Goal: Task Accomplishment & Management: Complete application form

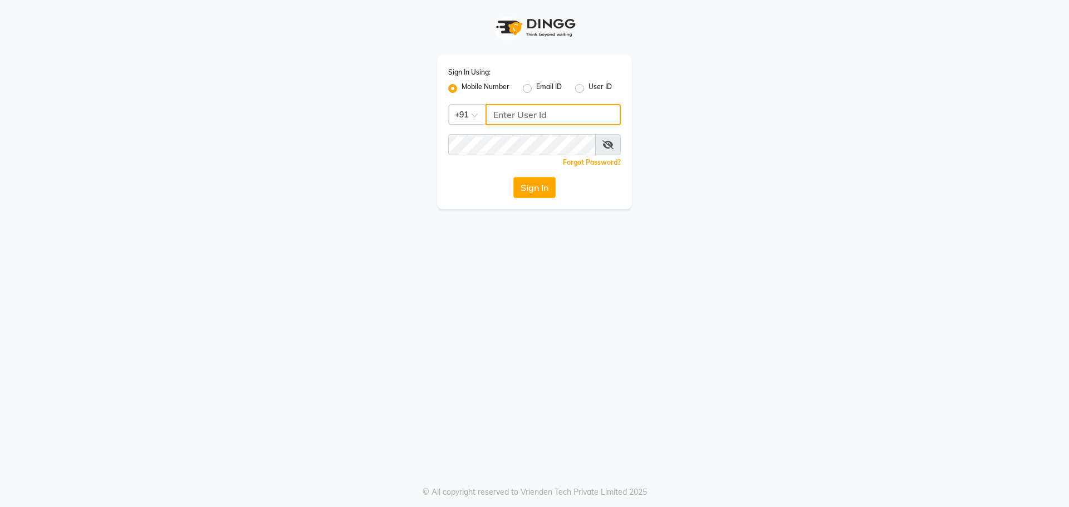
click at [540, 111] on input "Username" at bounding box center [553, 114] width 135 height 21
type input "9270029700"
click at [526, 192] on button "Sign In" at bounding box center [534, 187] width 42 height 21
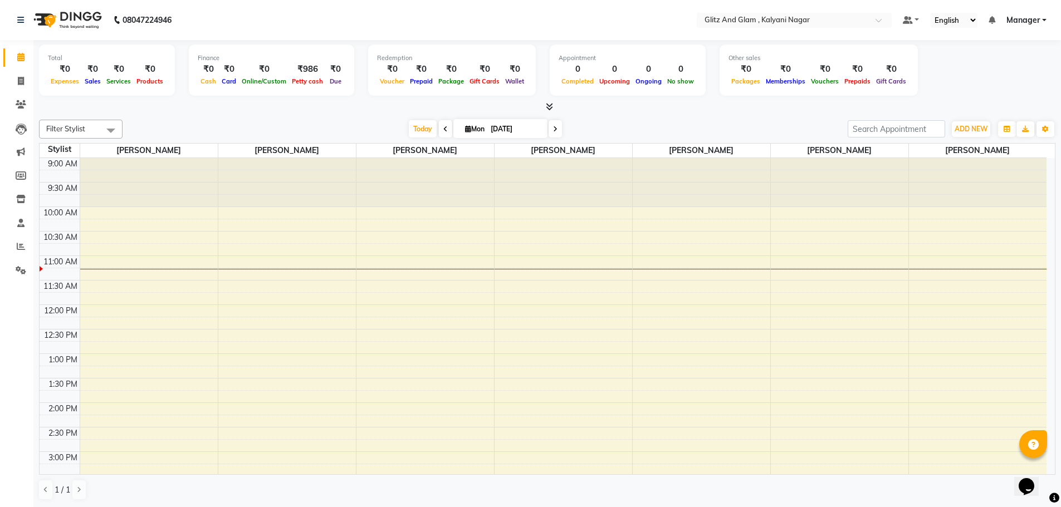
click at [439, 125] on span at bounding box center [445, 128] width 13 height 17
type input "[DATE]"
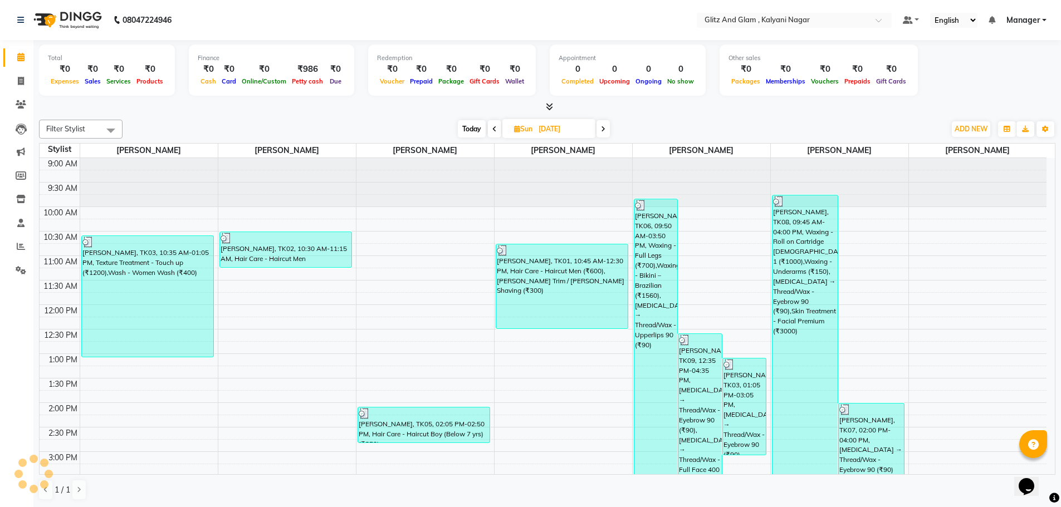
scroll to position [99, 0]
click at [21, 247] on icon at bounding box center [21, 246] width 8 height 8
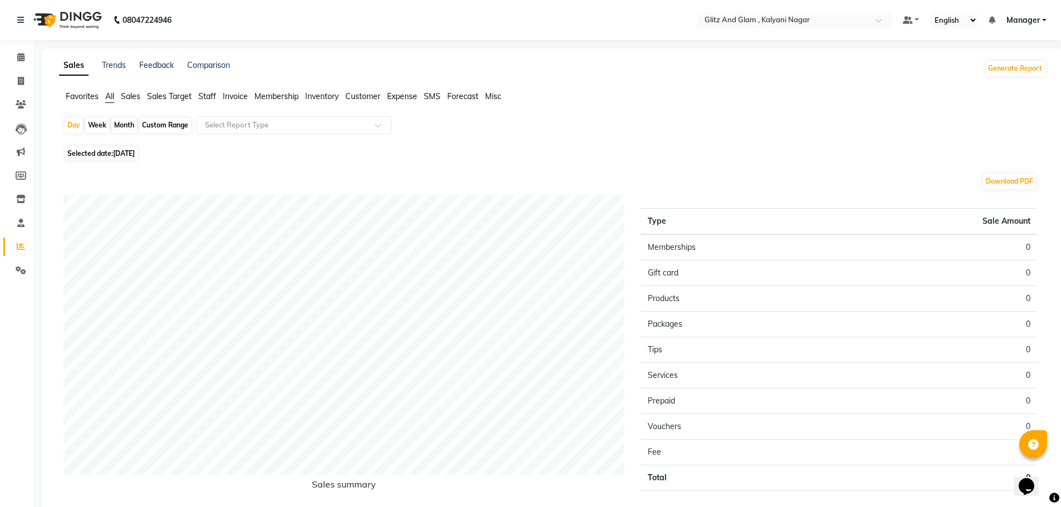
click at [129, 126] on div "Month" at bounding box center [124, 126] width 26 height 16
select select "9"
select select "2025"
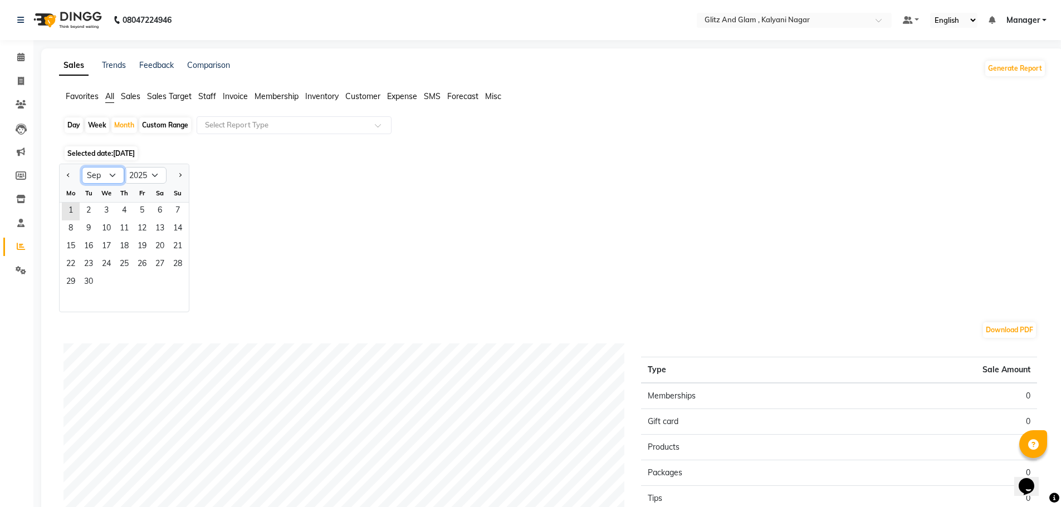
click at [115, 178] on select "Jan Feb Mar Apr May Jun [DATE] Aug Sep Oct Nov Dec" at bounding box center [103, 175] width 42 height 17
select select "8"
click at [82, 167] on select "Jan Feb Mar Apr May Jun [DATE] Aug Sep Oct Nov Dec" at bounding box center [103, 175] width 42 height 17
click at [145, 208] on span "1" at bounding box center [142, 212] width 18 height 18
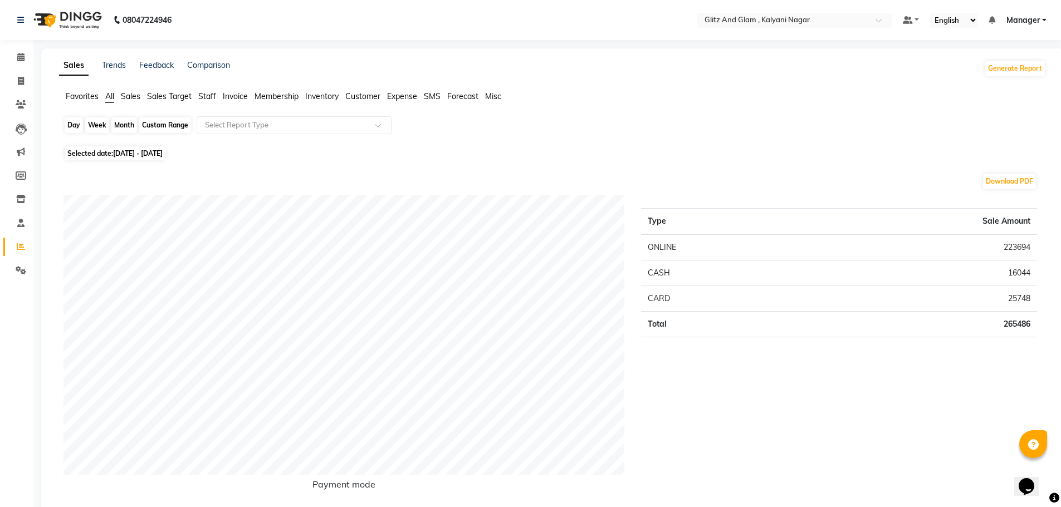
click at [118, 127] on div "Month" at bounding box center [124, 126] width 26 height 16
select select "8"
select select "2025"
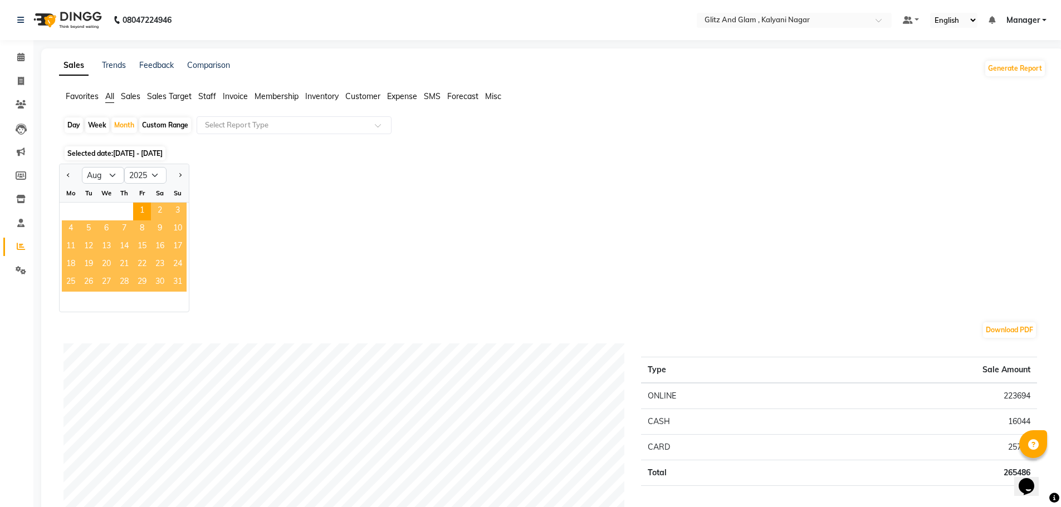
click at [182, 286] on span "31" at bounding box center [178, 283] width 18 height 18
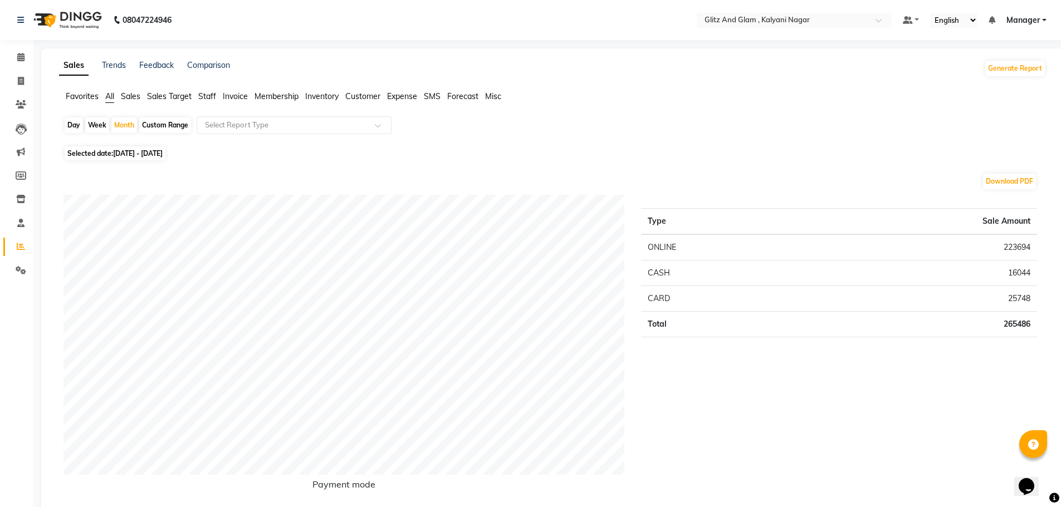
click at [68, 121] on div "Day" at bounding box center [74, 126] width 18 height 16
select select "8"
select select "2025"
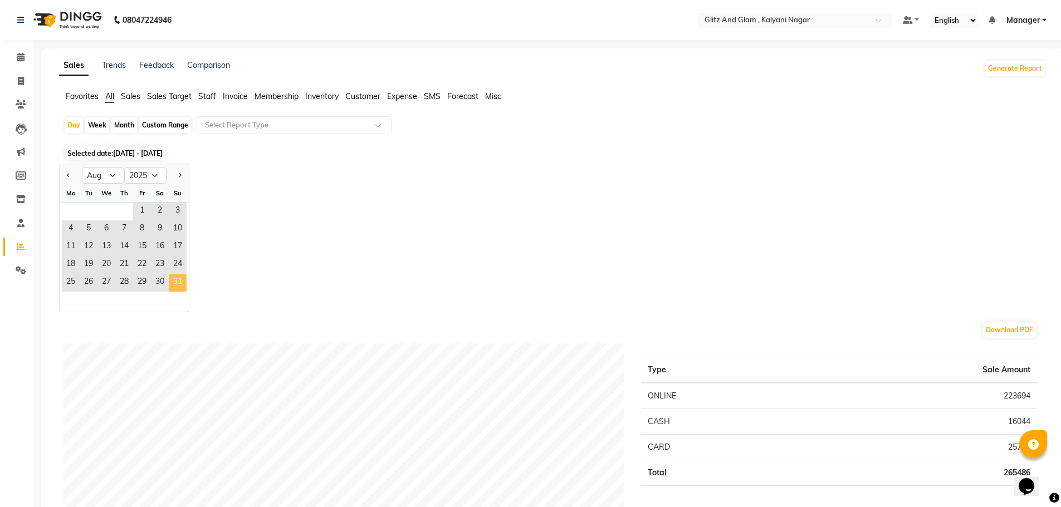
click at [181, 285] on span "31" at bounding box center [178, 283] width 18 height 18
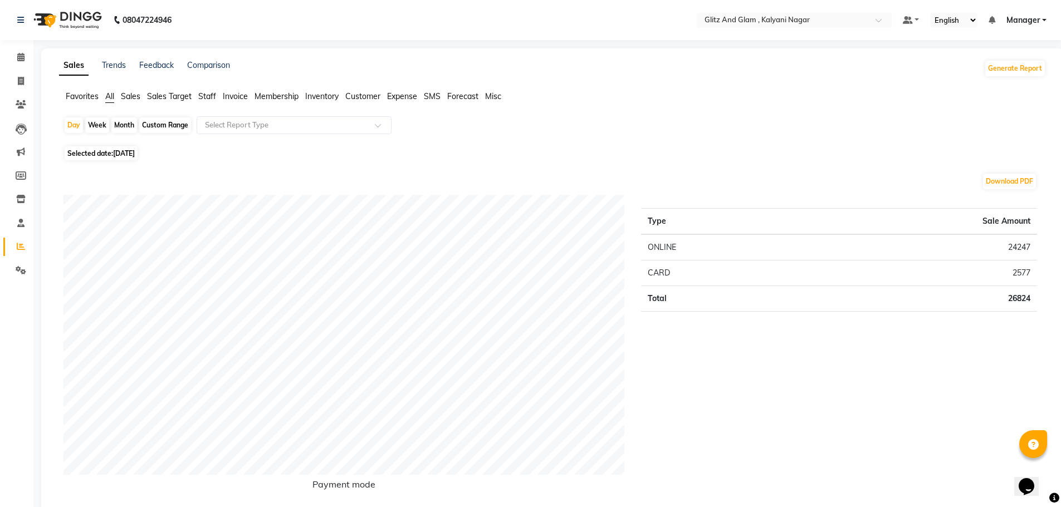
click at [124, 124] on div "Month" at bounding box center [124, 126] width 26 height 16
select select "8"
select select "2025"
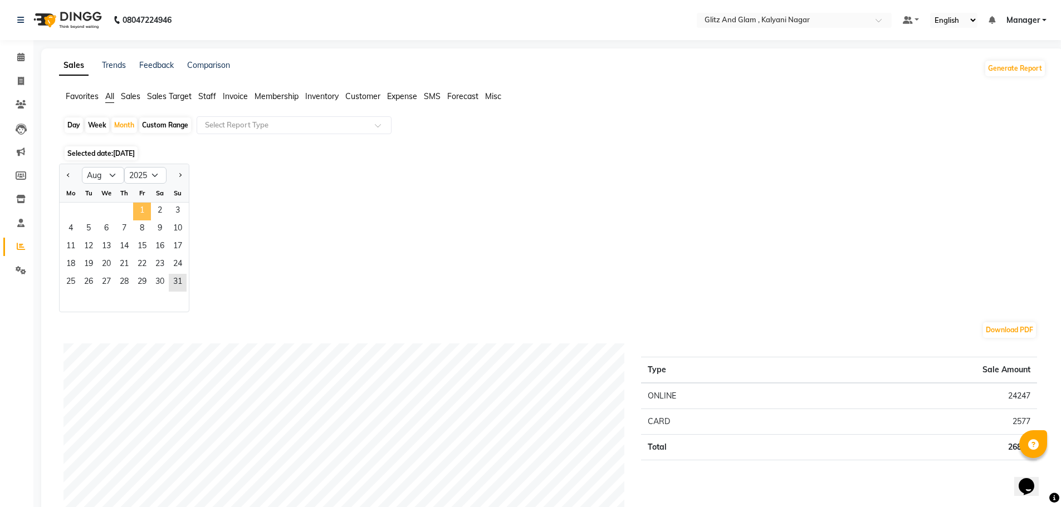
click at [138, 209] on span "1" at bounding box center [142, 212] width 18 height 18
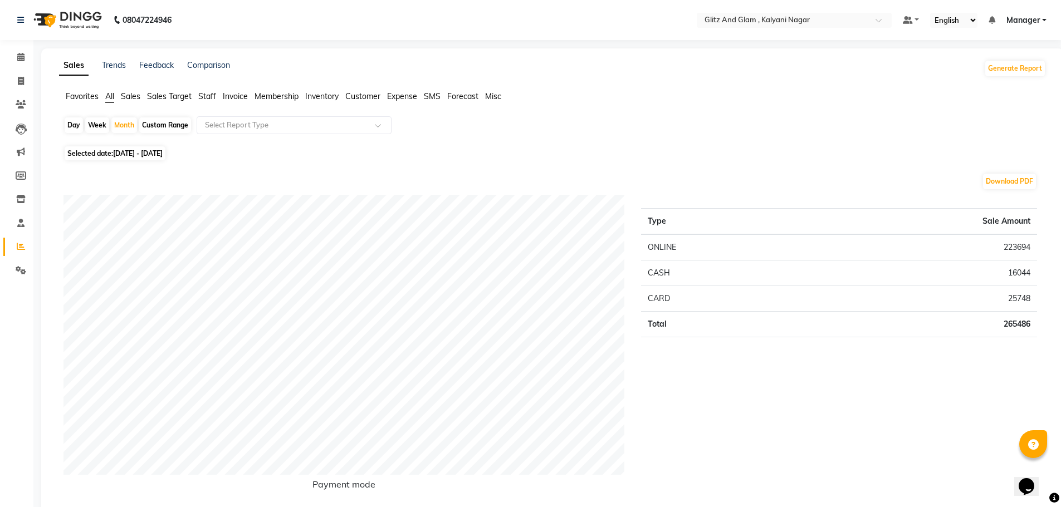
scroll to position [444, 0]
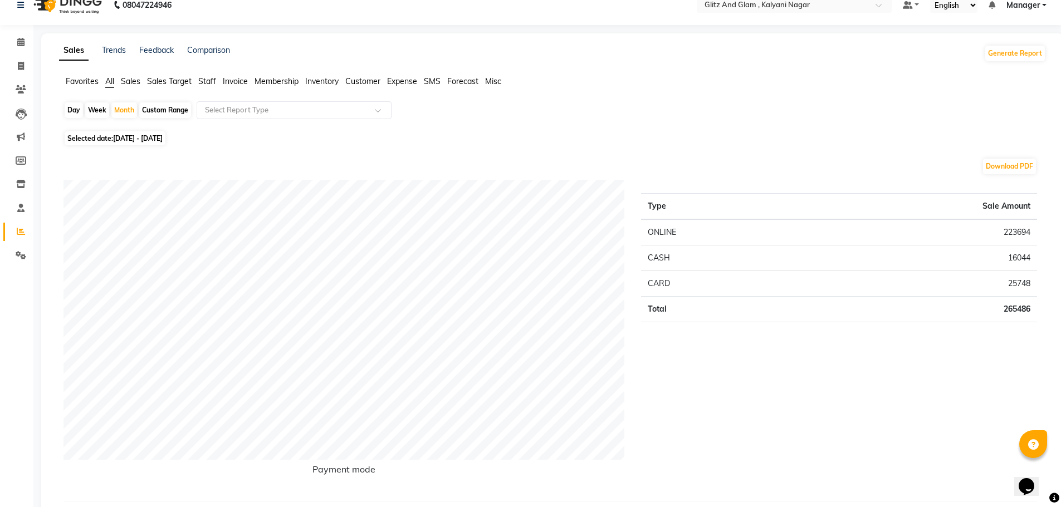
scroll to position [0, 0]
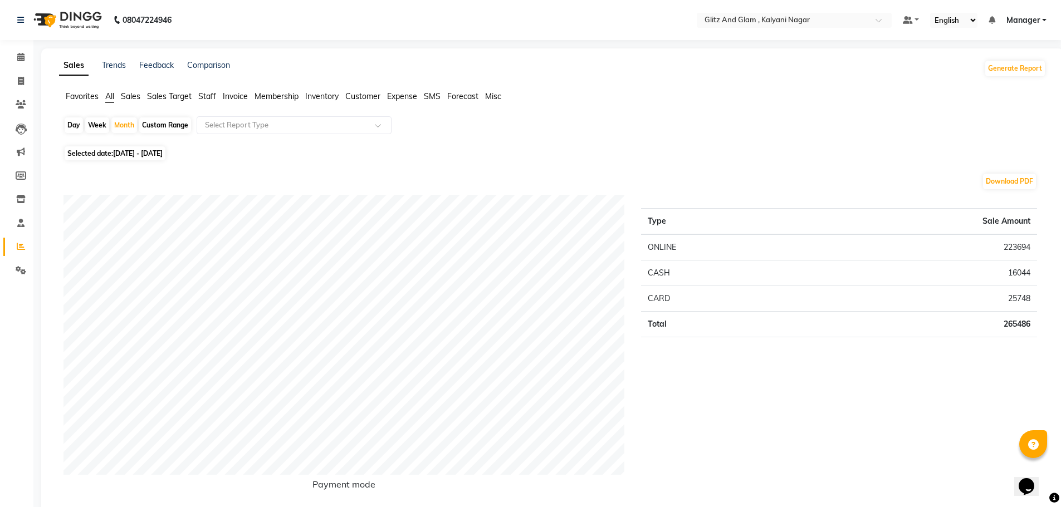
click at [136, 97] on span "Sales" at bounding box center [130, 96] width 19 height 10
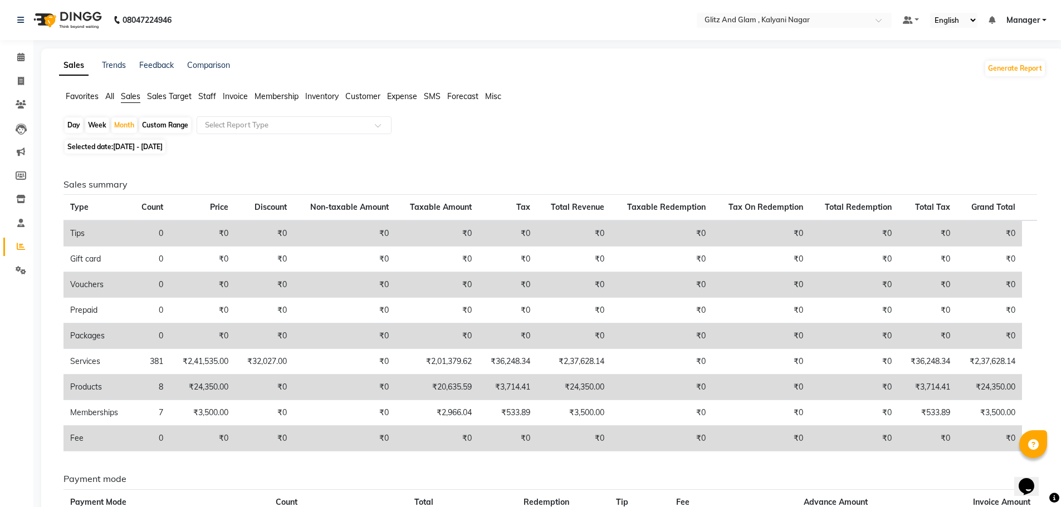
click at [72, 122] on div "Day" at bounding box center [74, 126] width 18 height 16
select select "8"
select select "2025"
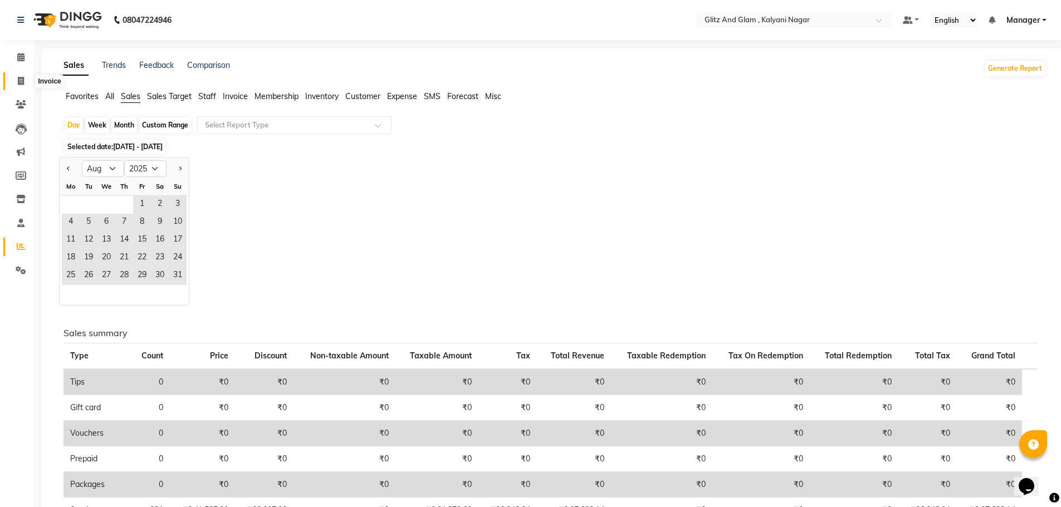
click at [23, 80] on icon at bounding box center [21, 81] width 6 height 8
select select "service"
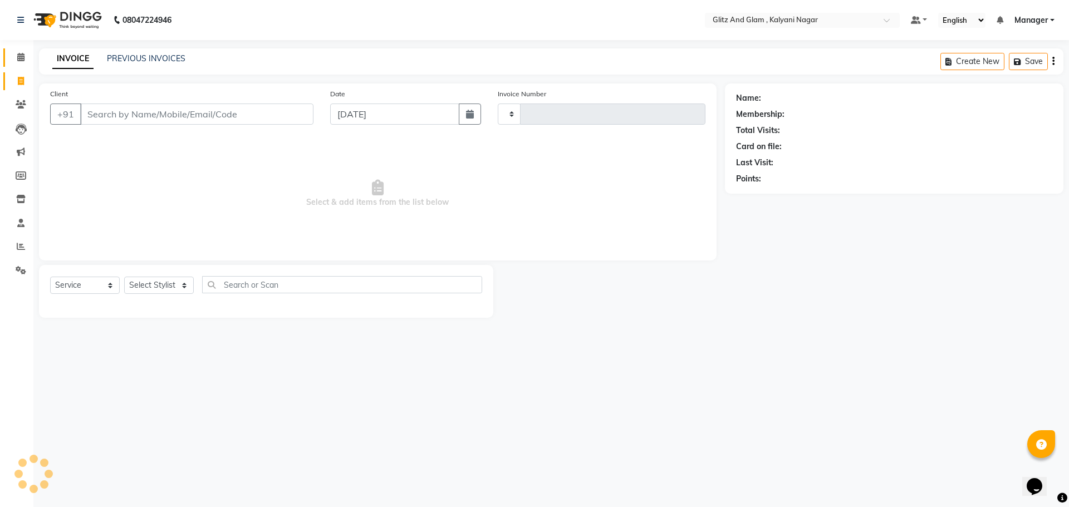
type input "0757"
select select "7347"
click at [22, 61] on icon at bounding box center [20, 57] width 7 height 8
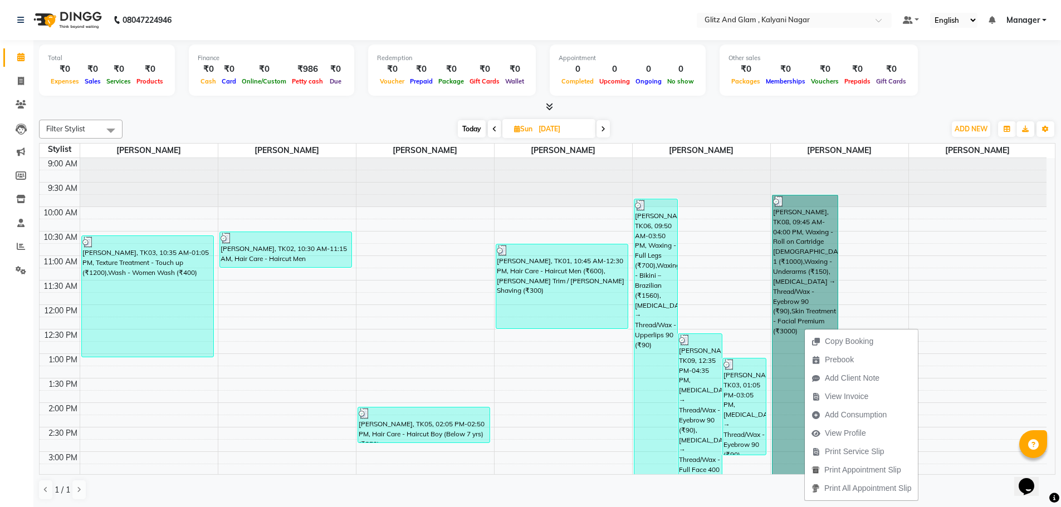
click at [862, 311] on div "9:00 AM 9:30 AM 10:00 AM 10:30 AM 11:00 AM 11:30 AM 12:00 PM 12:30 PM 1:00 PM 1…" at bounding box center [543, 476] width 1007 height 637
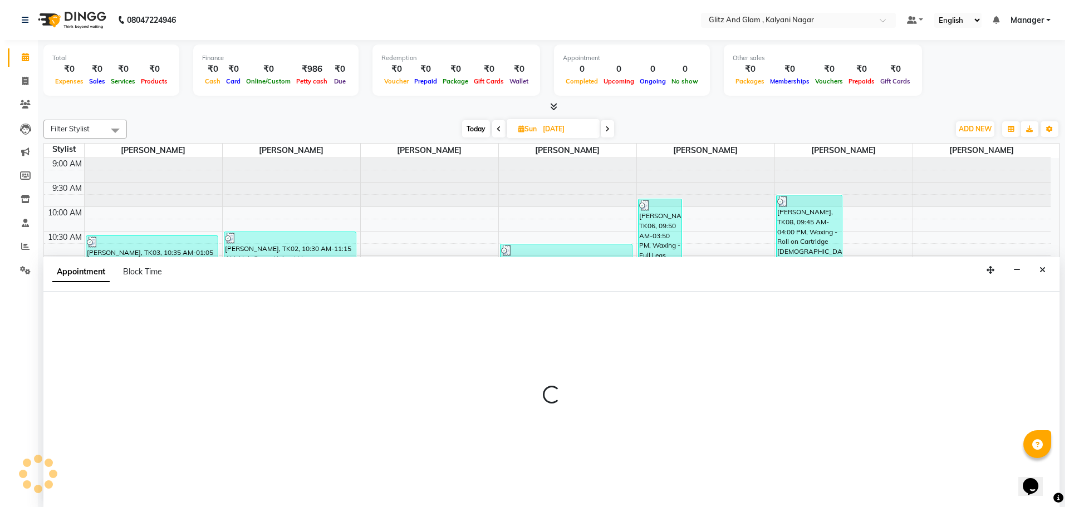
scroll to position [1, 0]
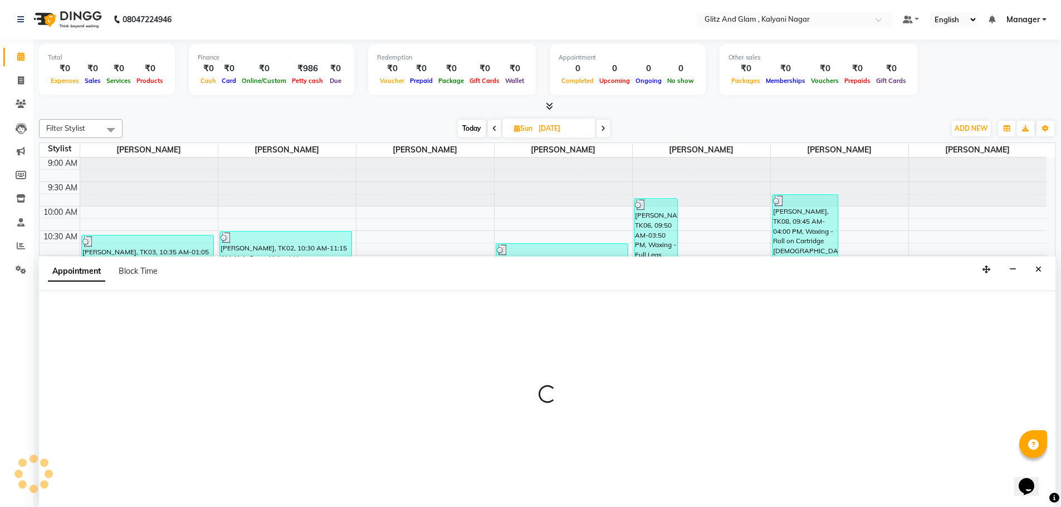
select select "65933"
select select "720"
select select "tentative"
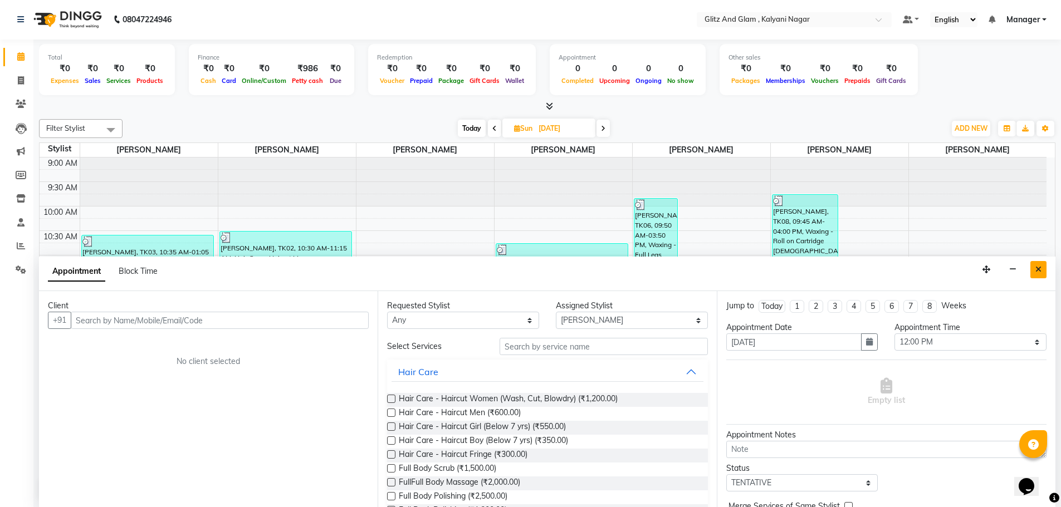
click at [1039, 271] on icon "Close" at bounding box center [1038, 270] width 6 height 8
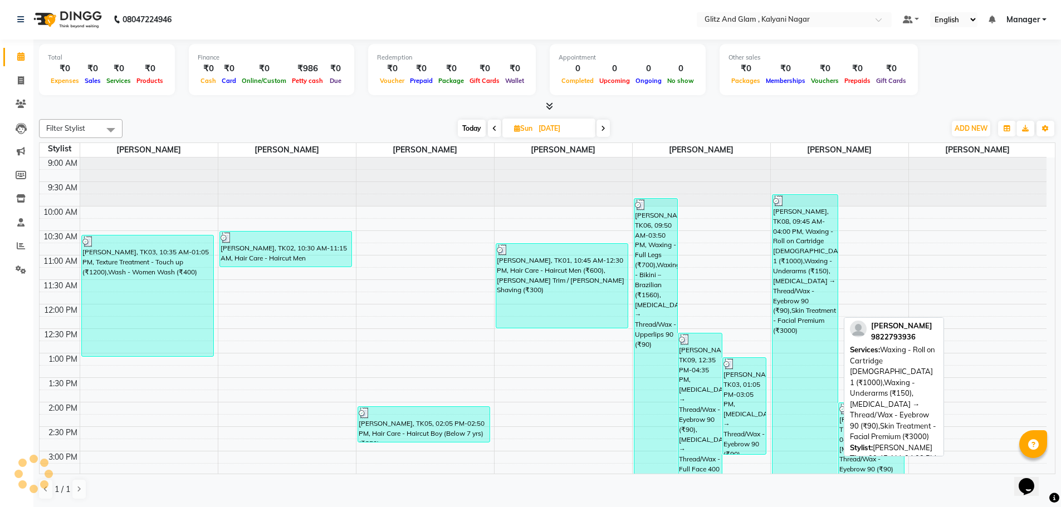
click at [774, 243] on div "Sayali Patil, TK08, 09:45 AM-04:00 PM, Waxing - Roll on Cartridge Female 1 (₹10…" at bounding box center [804, 347] width 65 height 305
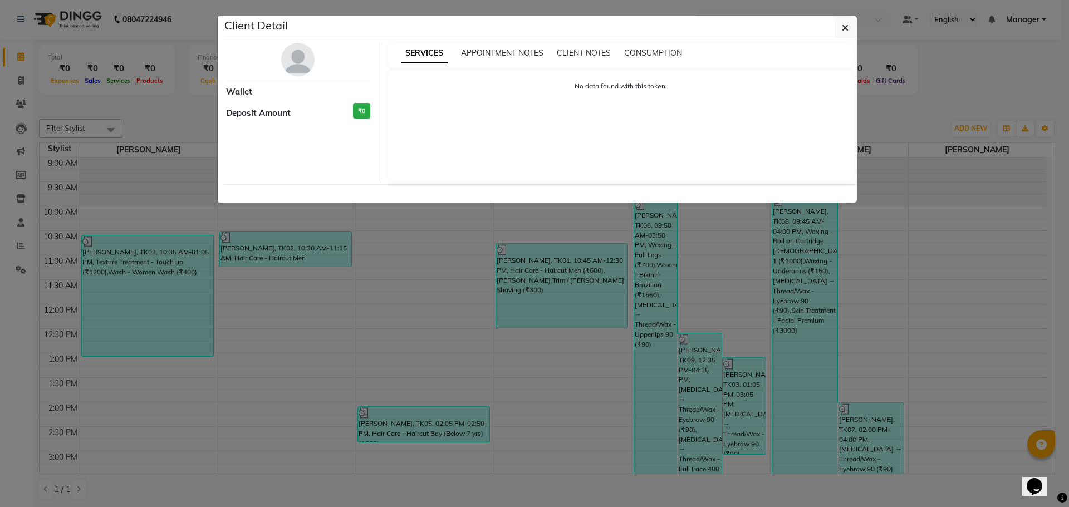
select select "3"
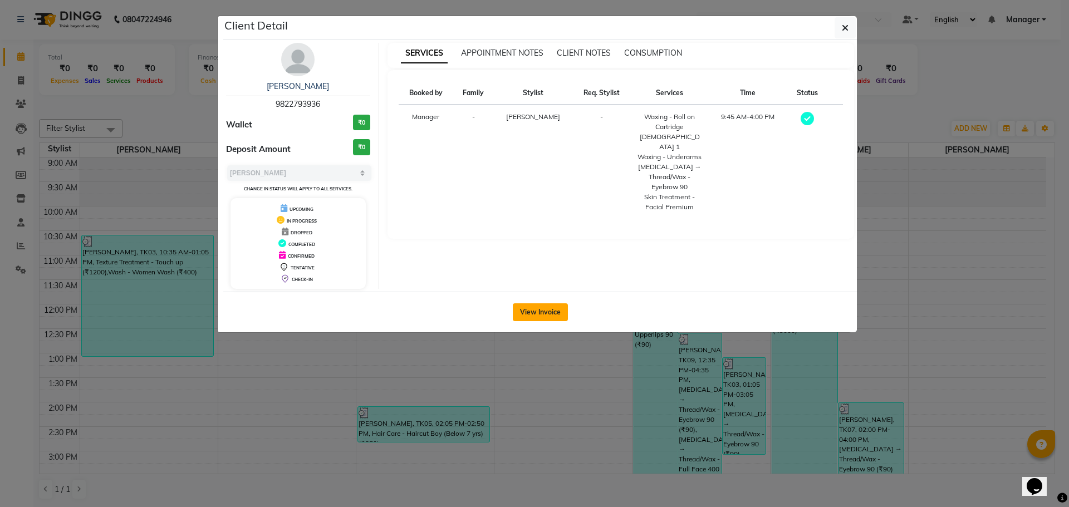
click at [552, 311] on button "View Invoice" at bounding box center [540, 313] width 55 height 18
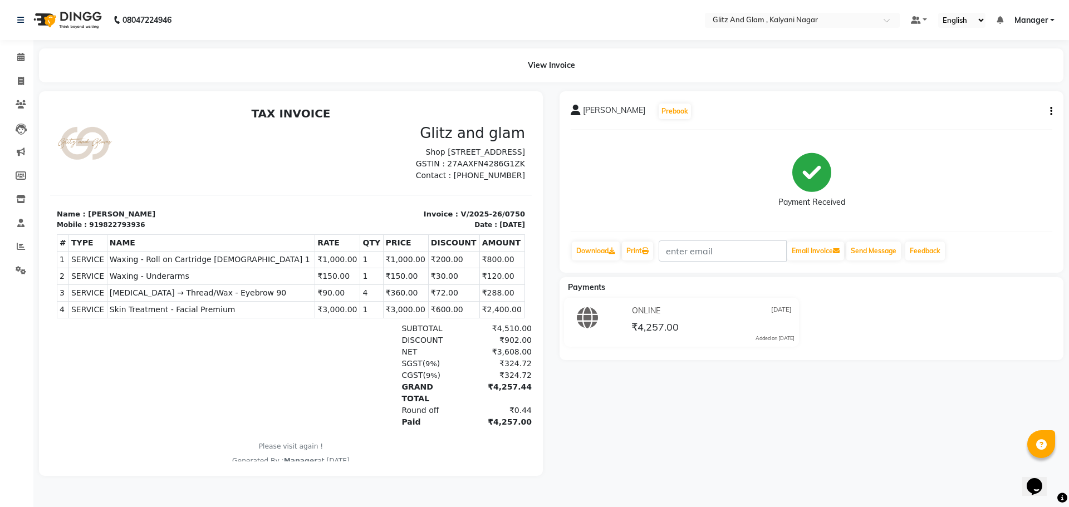
click at [1053, 113] on div "Sayali Patil Prebook Payment Received Download Print Email Invoice Send Message…" at bounding box center [812, 182] width 504 height 182
click at [1051, 112] on icon "button" at bounding box center [1051, 111] width 2 height 1
click at [979, 109] on div "Split Service Amount" at bounding box center [996, 104] width 76 height 14
select select "65933"
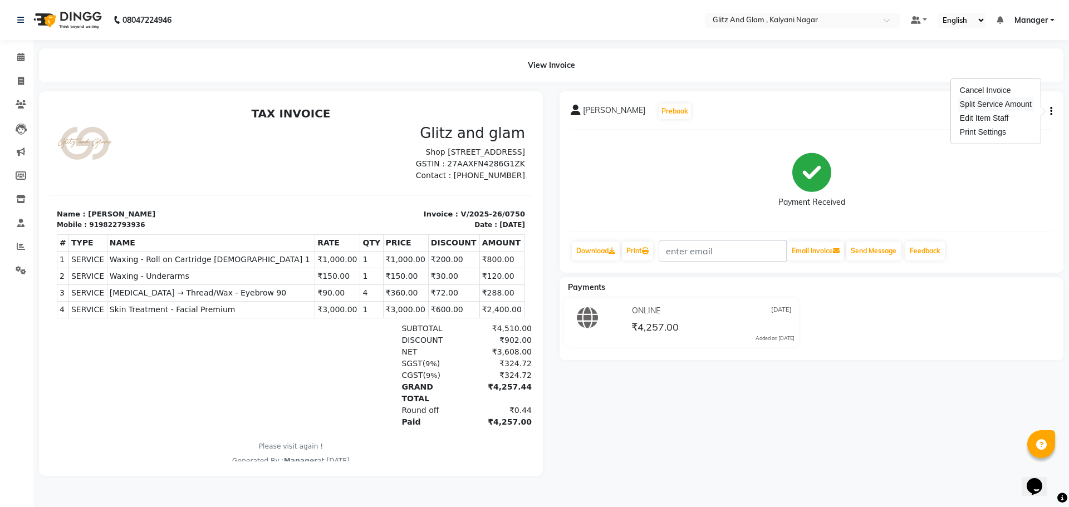
select select "65933"
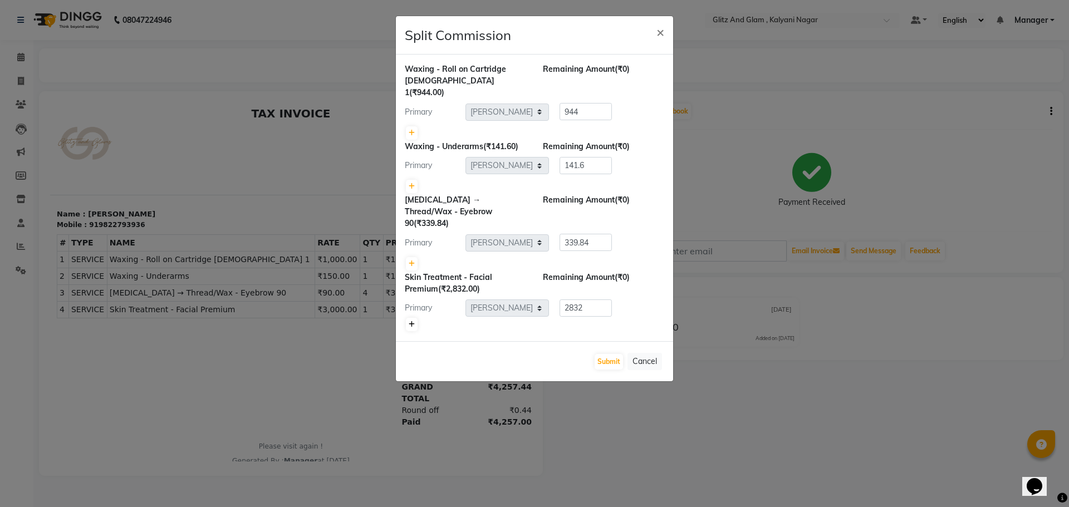
click at [410, 321] on icon at bounding box center [412, 324] width 6 height 7
type input "1416"
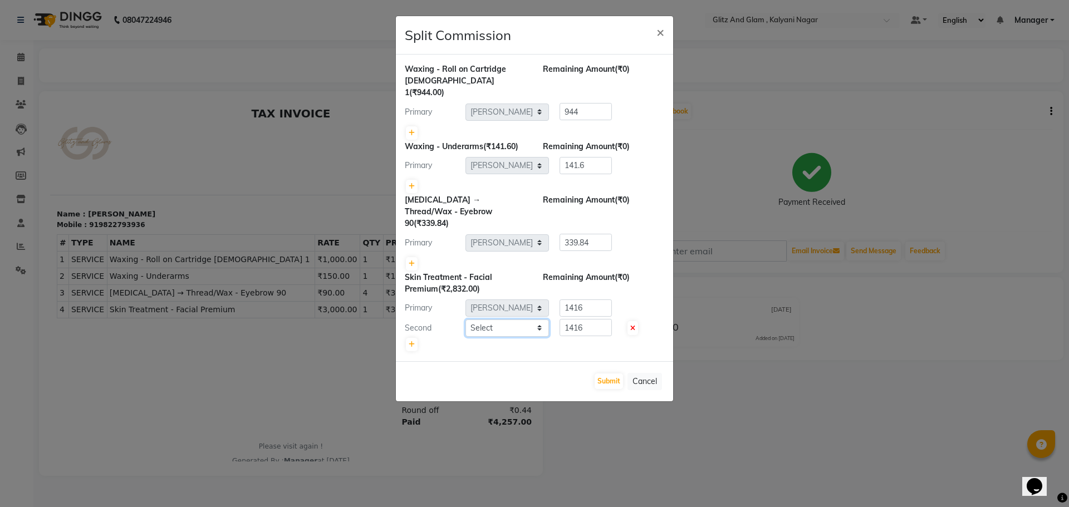
click at [542, 320] on select "Select ARCHANA GAWALI Ashirwad Sapkal Bharati Dalvi Harshal Dalavi Kunal Raut M…" at bounding box center [508, 328] width 84 height 17
select select "65897"
click at [466, 320] on select "Select ARCHANA GAWALI Ashirwad Sapkal Bharati Dalvi Harshal Dalavi Kunal Raut M…" at bounding box center [508, 328] width 84 height 17
click at [609, 374] on button "Submit" at bounding box center [609, 382] width 28 height 16
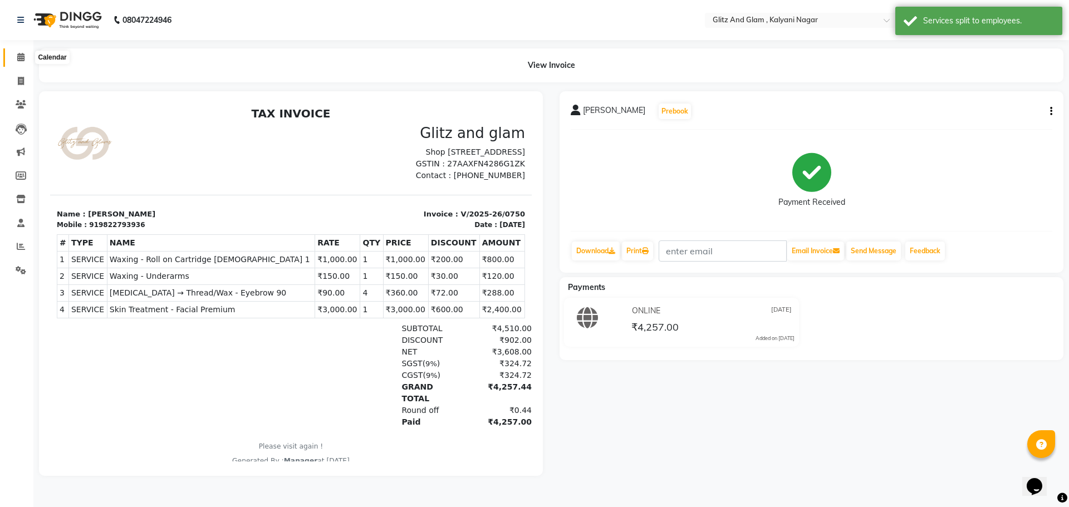
click at [22, 55] on icon at bounding box center [20, 57] width 7 height 8
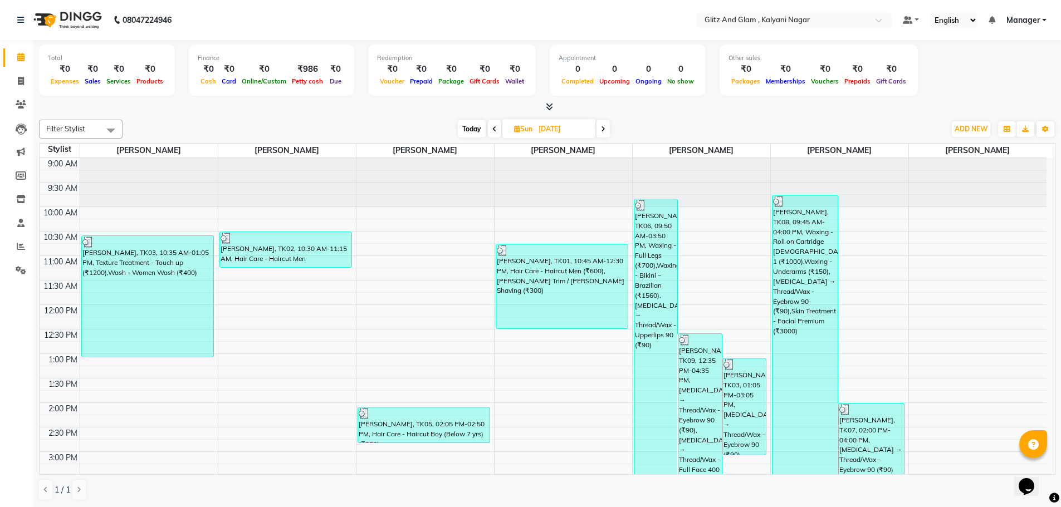
click at [493, 131] on icon at bounding box center [494, 129] width 4 height 7
type input "30-08-2025"
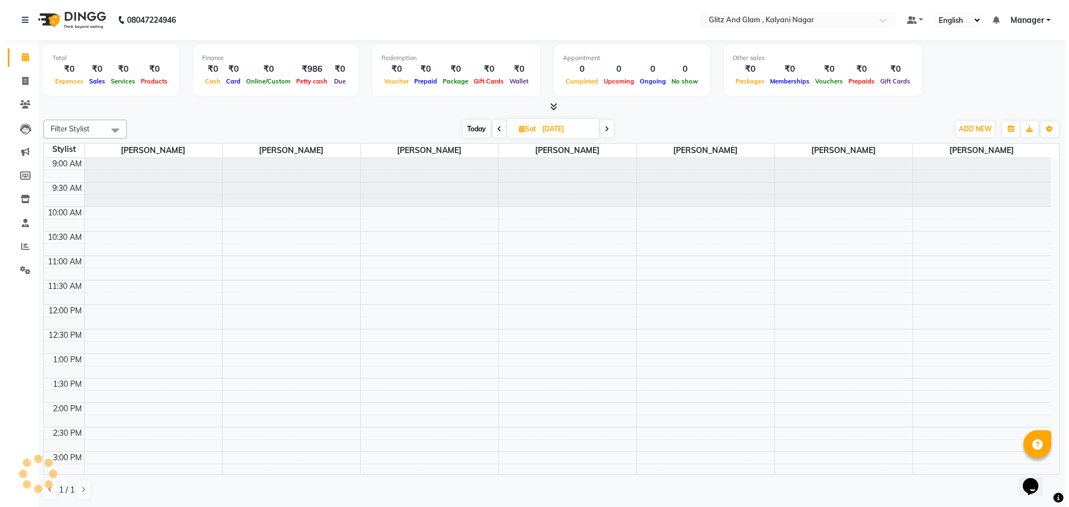
scroll to position [99, 0]
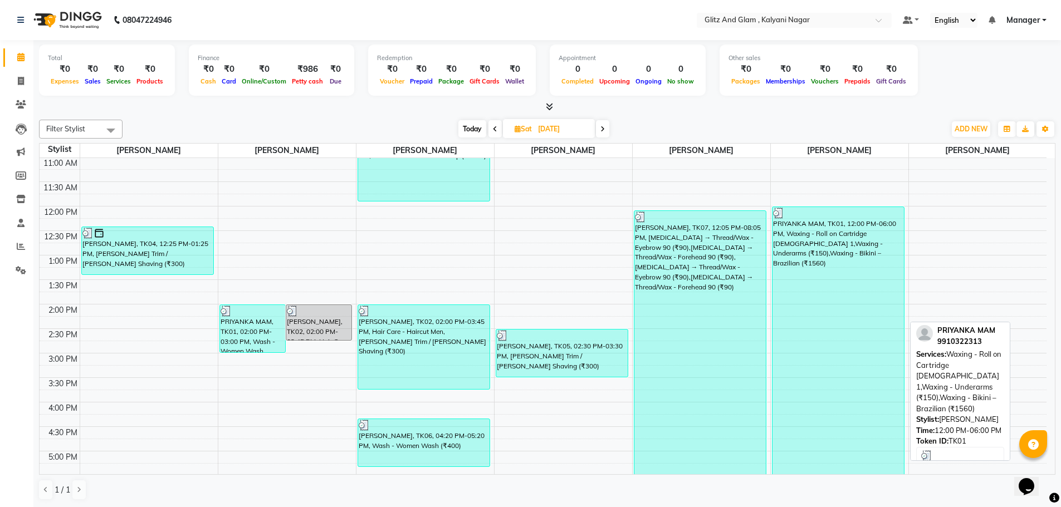
click at [836, 293] on div "PRIYANKA MAM, TK01, 12:00 PM-06:00 PM, Waxing - Roll on Cartridge Female 1,Waxi…" at bounding box center [838, 353] width 132 height 292
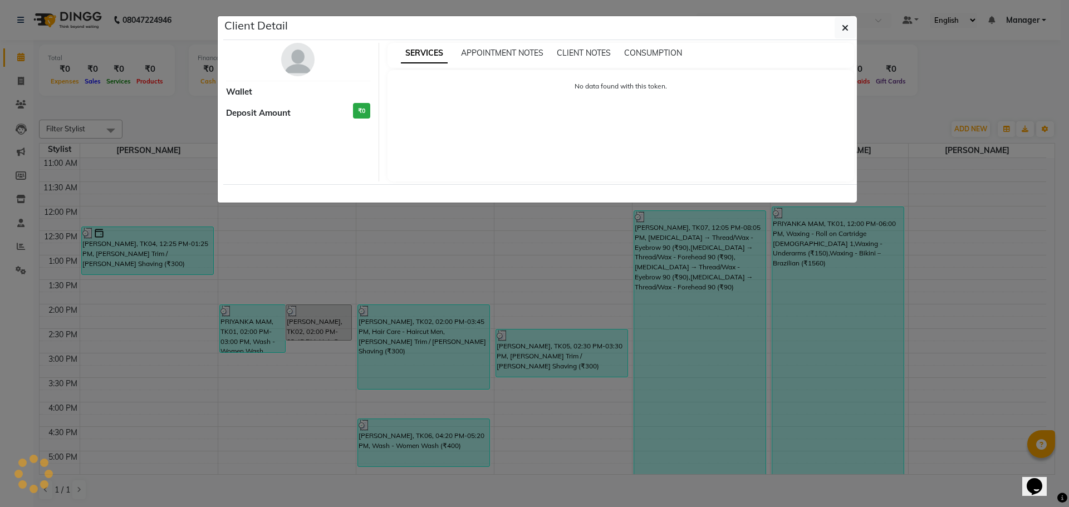
select select "3"
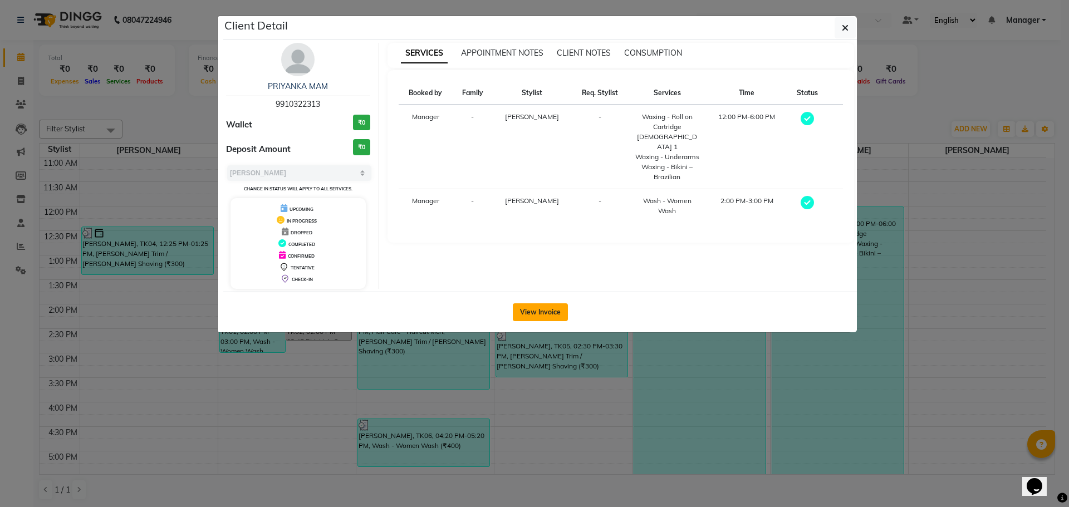
click at [544, 310] on button "View Invoice" at bounding box center [540, 313] width 55 height 18
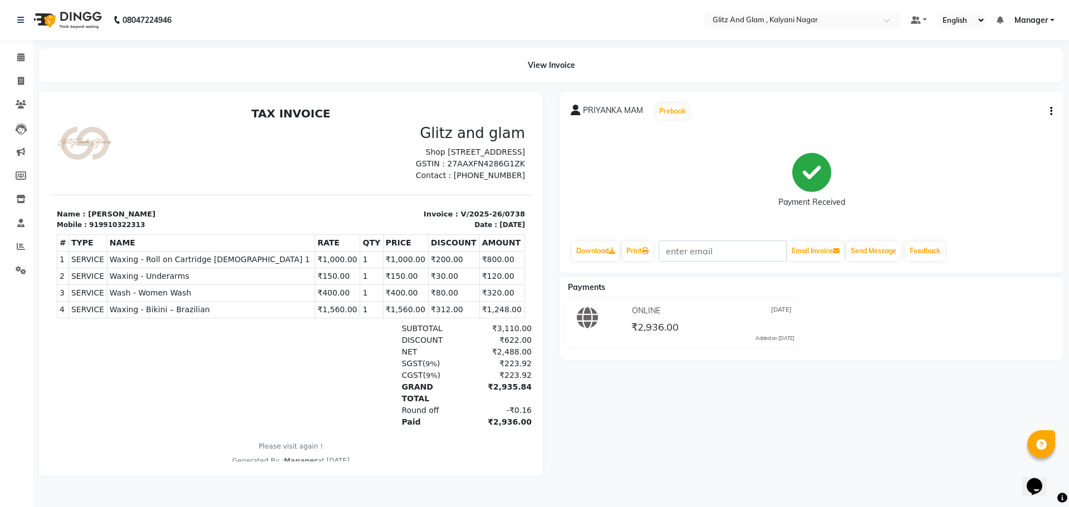
click at [1047, 107] on button "button" at bounding box center [1049, 112] width 7 height 12
click at [992, 106] on div "Split Service Amount" at bounding box center [996, 104] width 76 height 14
select select "65933"
select select "65894"
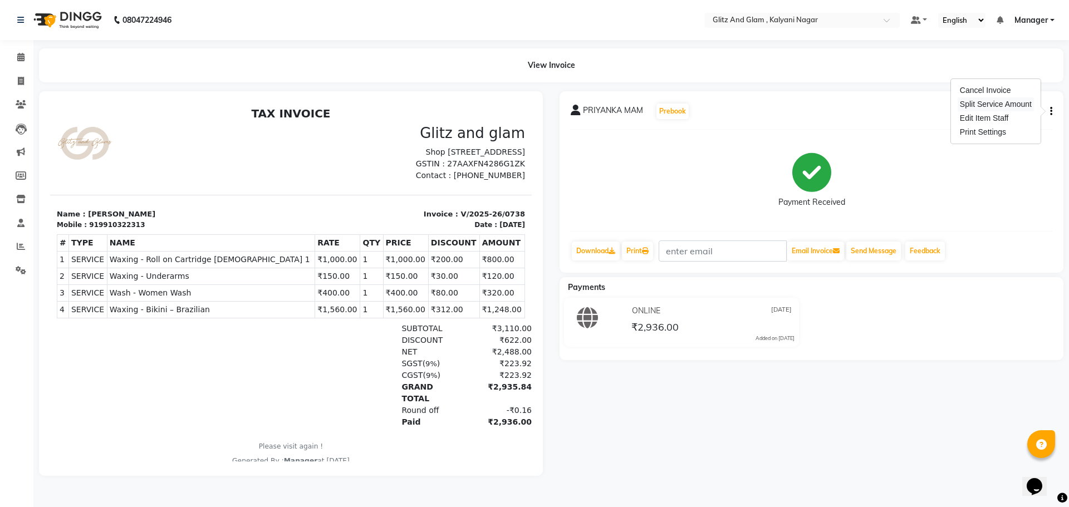
select select "65933"
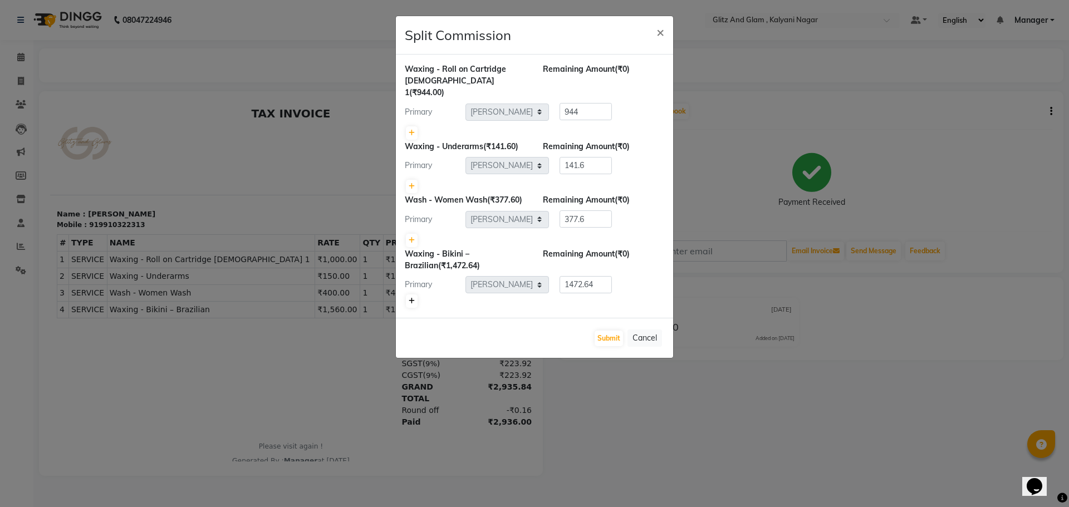
click at [414, 298] on icon at bounding box center [412, 301] width 6 height 7
type input "736.32"
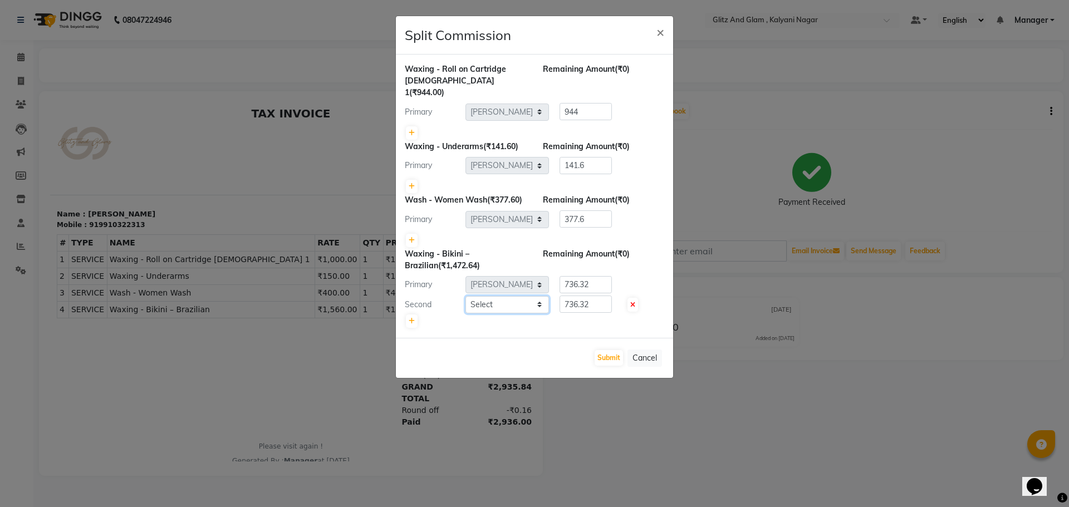
click at [540, 296] on select "Select ARCHANA GAWALI Ashirwad Sapkal Bharati Dalvi Harshal Dalavi Kunal Raut M…" at bounding box center [508, 304] width 84 height 17
select select "65897"
click at [466, 296] on select "Select ARCHANA GAWALI Ashirwad Sapkal Bharati Dalvi Harshal Dalavi Kunal Raut M…" at bounding box center [508, 304] width 84 height 17
click at [609, 350] on button "Submit" at bounding box center [609, 358] width 28 height 16
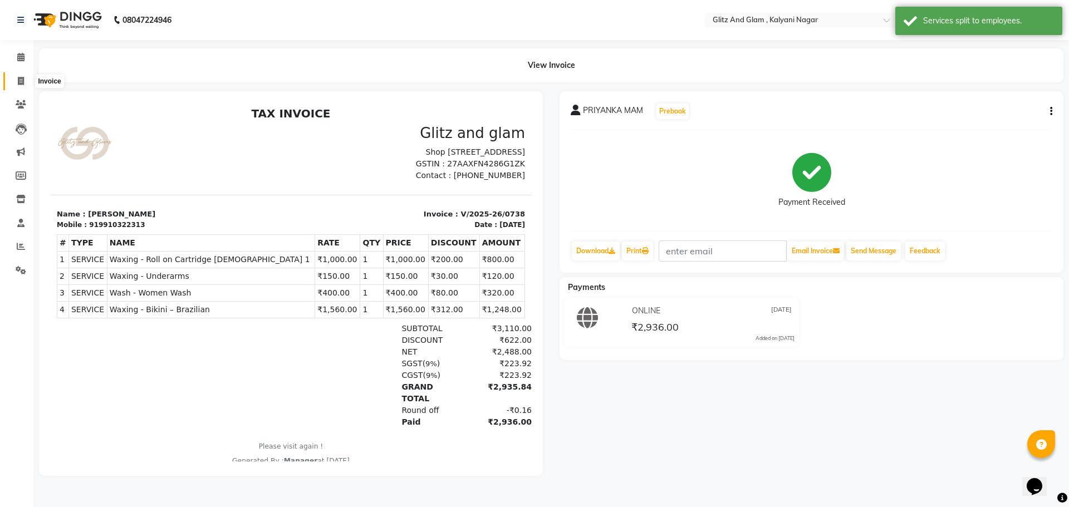
click at [21, 84] on icon at bounding box center [21, 81] width 6 height 8
select select "7347"
select select "service"
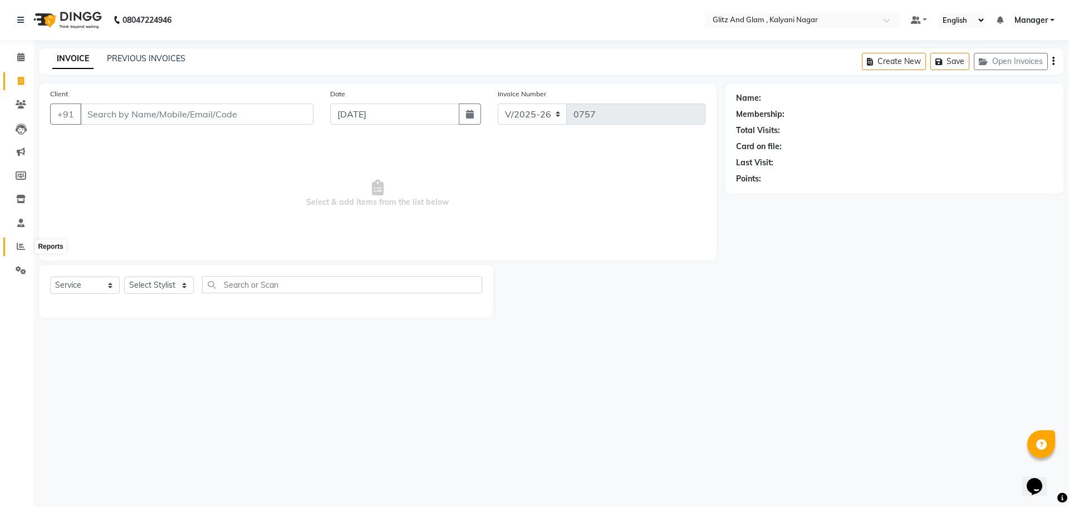
click at [16, 244] on span at bounding box center [20, 247] width 19 height 13
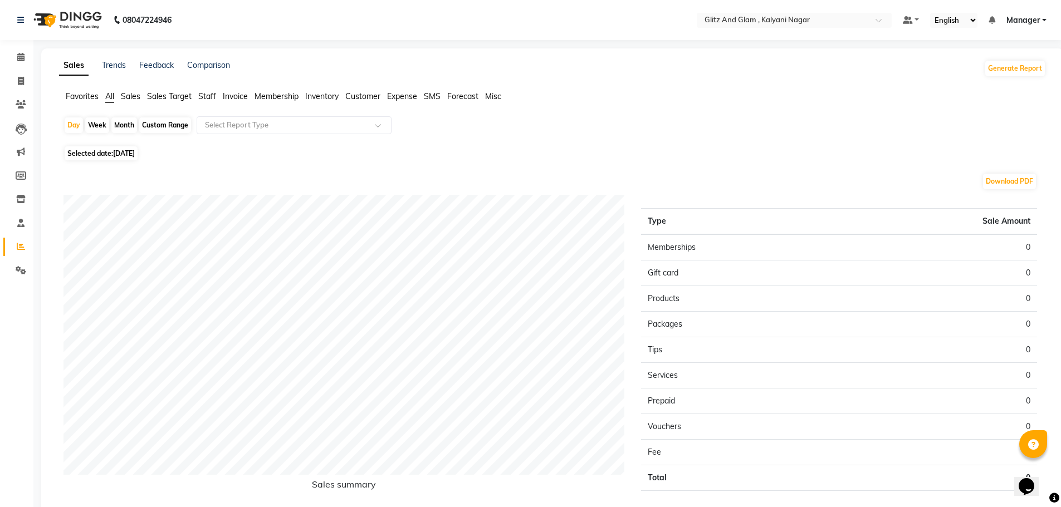
click at [134, 122] on div "Month" at bounding box center [124, 126] width 26 height 16
select select "9"
select select "2025"
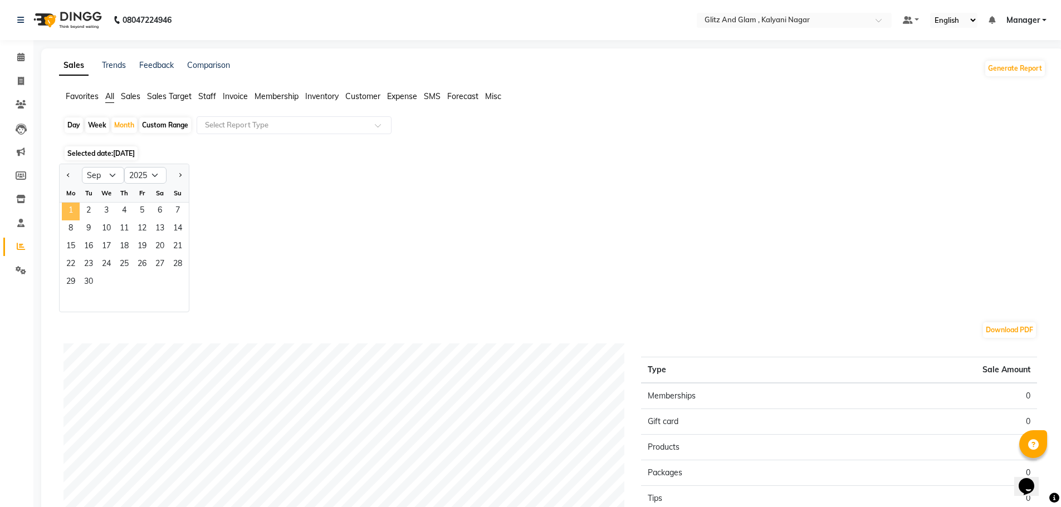
click at [67, 209] on span "1" at bounding box center [71, 212] width 18 height 18
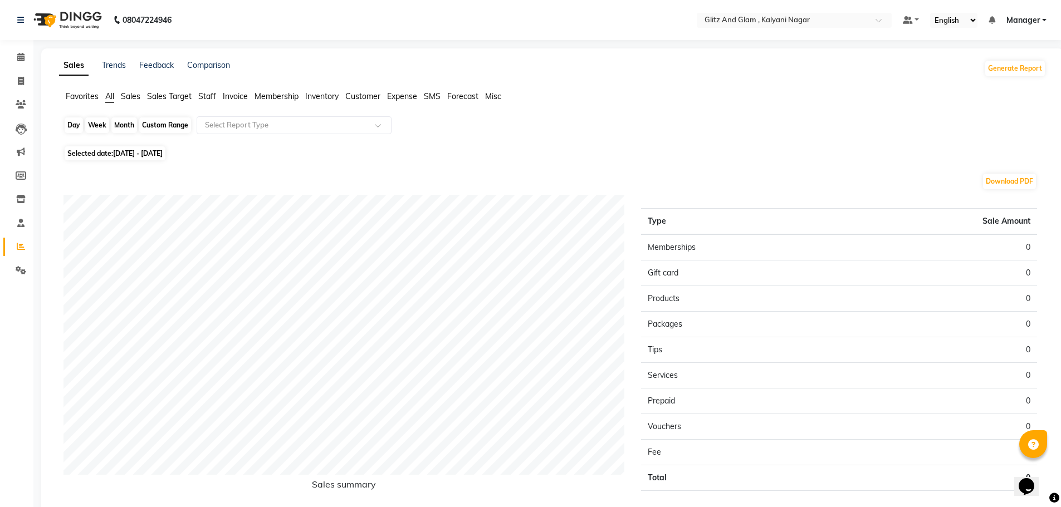
click at [115, 126] on div "Month" at bounding box center [124, 126] width 26 height 16
select select "9"
select select "2025"
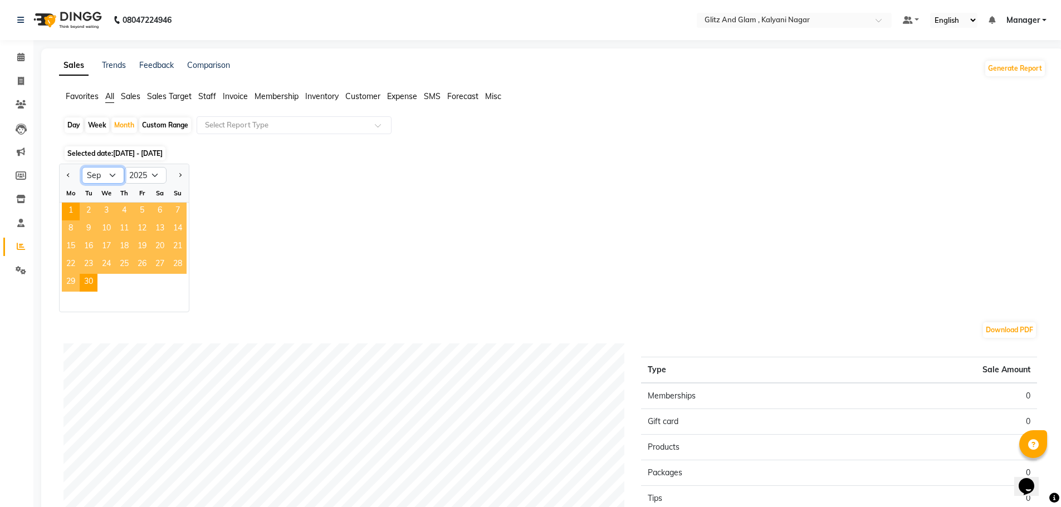
click at [97, 177] on select "Jan Feb Mar Apr May Jun Jul Aug Sep Oct Nov Dec" at bounding box center [103, 175] width 42 height 17
select select "8"
click at [82, 167] on select "Jan Feb Mar Apr May Jun Jul Aug Sep Oct Nov Dec" at bounding box center [103, 175] width 42 height 17
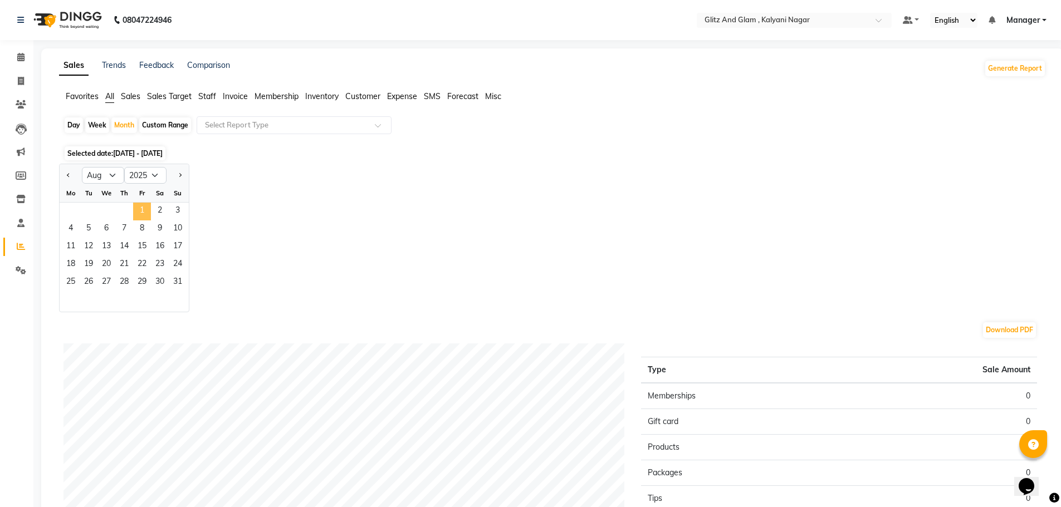
click at [141, 209] on span "1" at bounding box center [142, 212] width 18 height 18
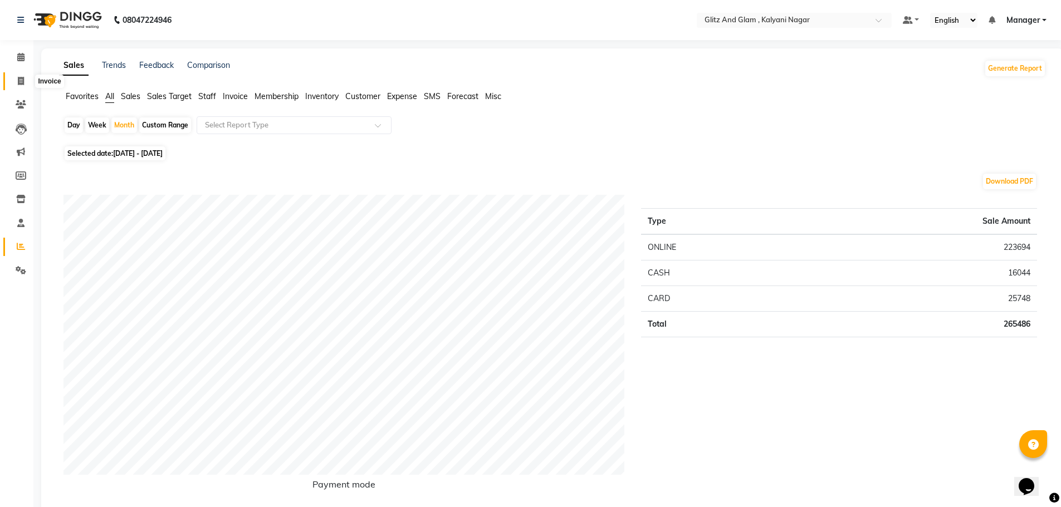
click at [21, 80] on icon at bounding box center [21, 81] width 6 height 8
select select "service"
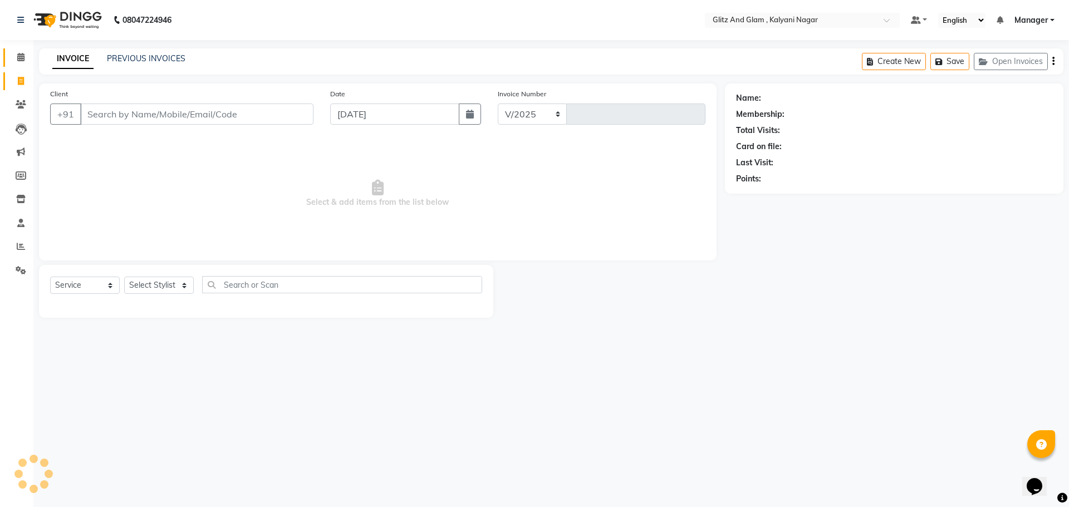
select select "7347"
type input "0757"
click at [22, 53] on icon at bounding box center [20, 57] width 7 height 8
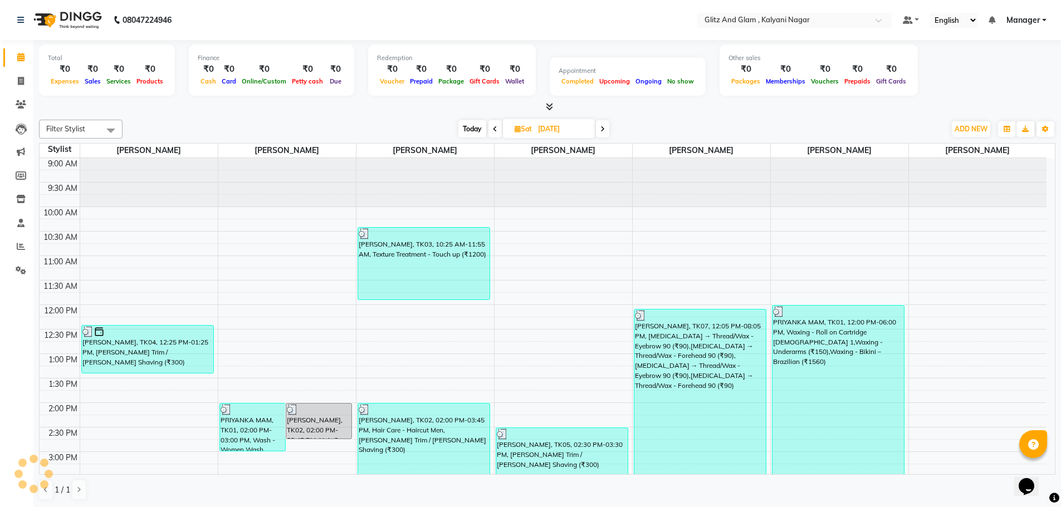
scroll to position [99, 0]
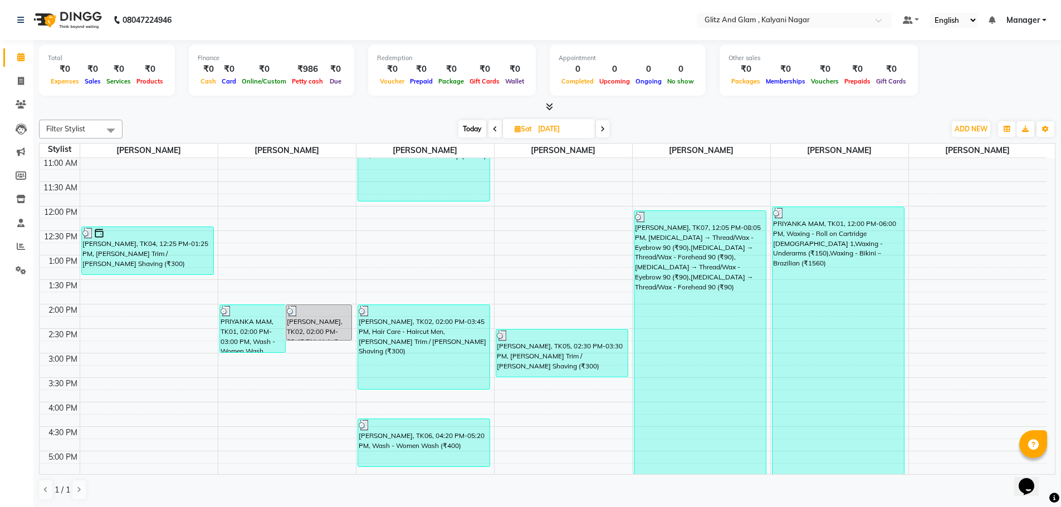
click at [493, 129] on icon at bounding box center [495, 129] width 4 height 7
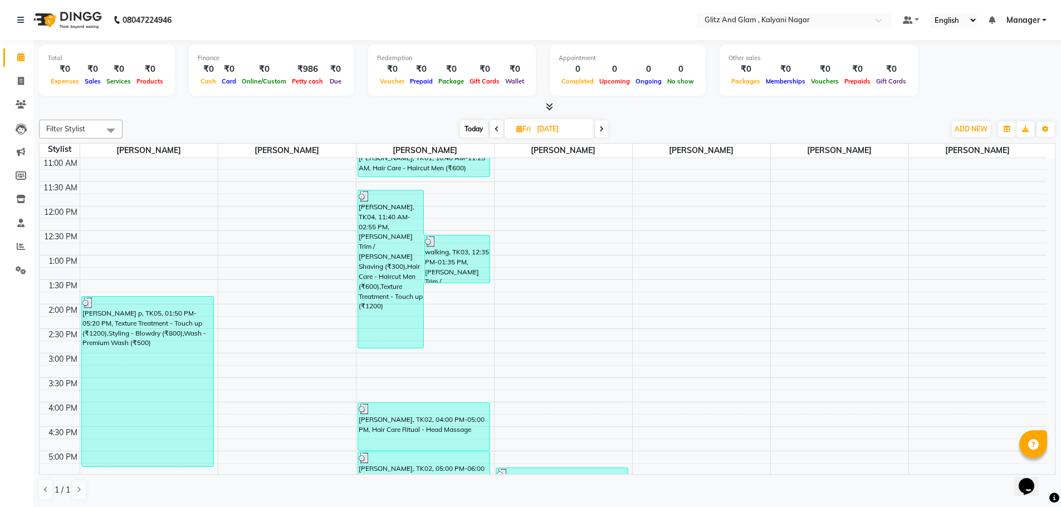
click at [498, 128] on span at bounding box center [496, 128] width 13 height 17
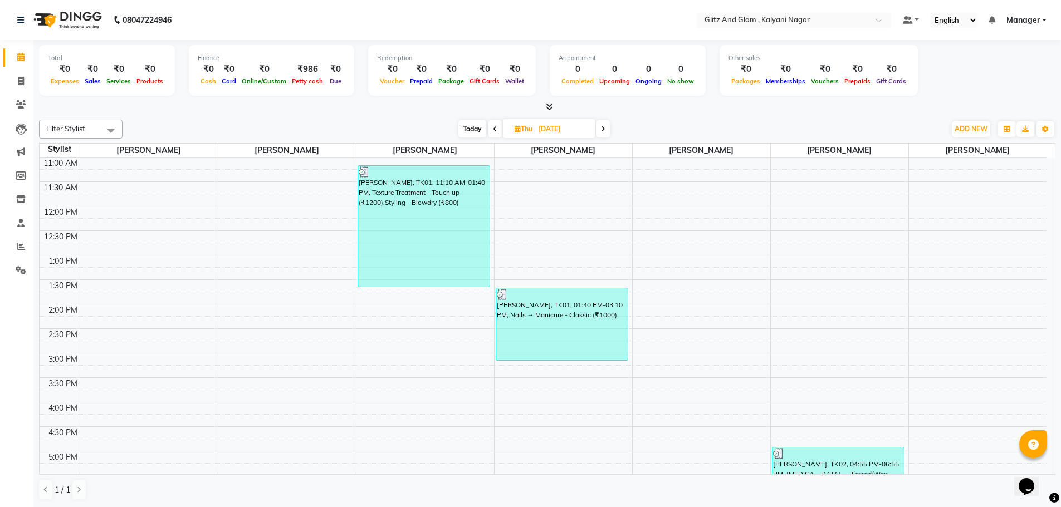
click at [489, 128] on span at bounding box center [494, 128] width 13 height 17
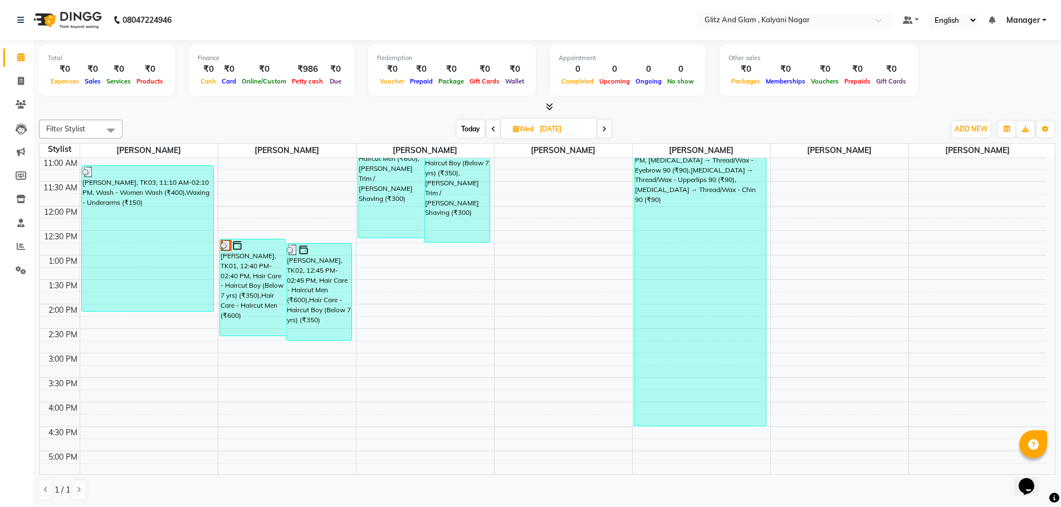
scroll to position [0, 0]
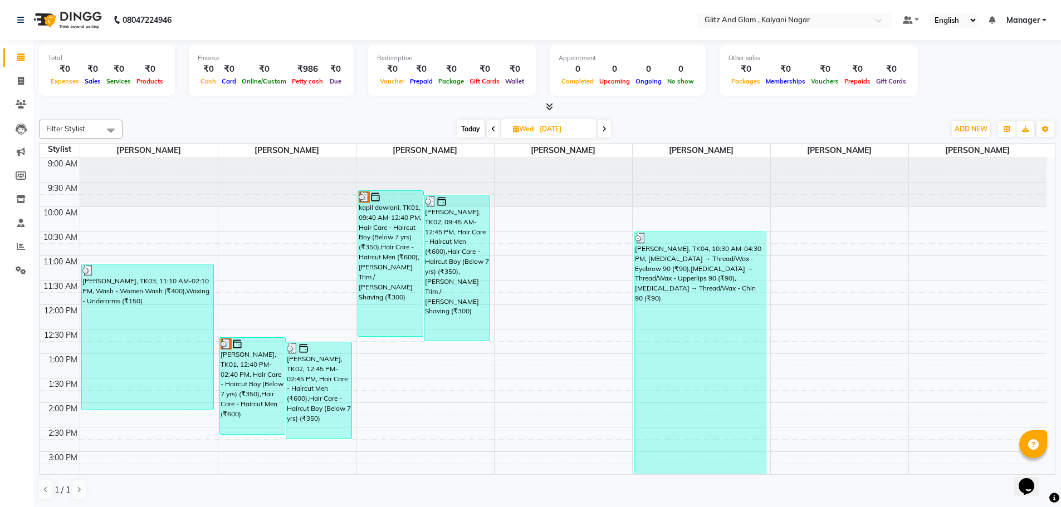
click at [488, 125] on span at bounding box center [493, 128] width 13 height 17
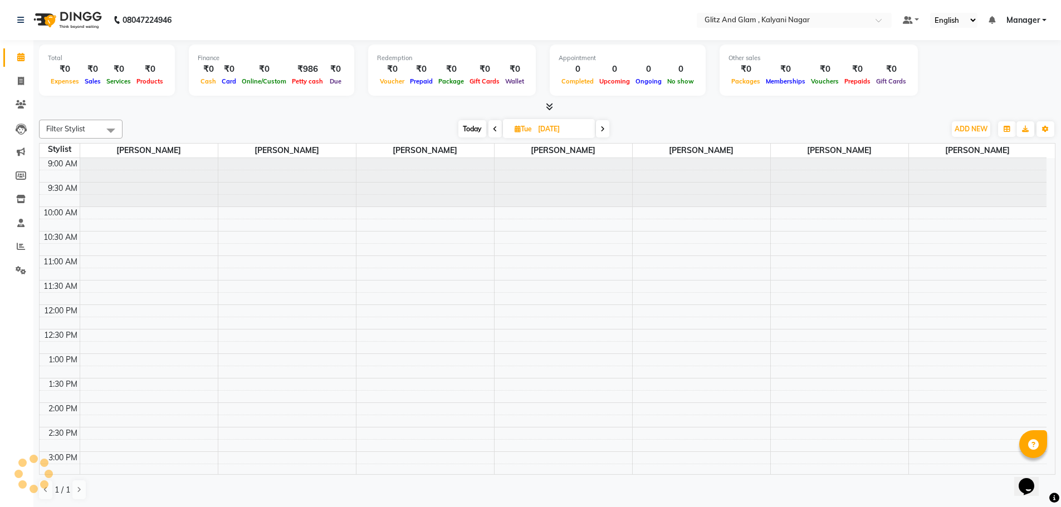
scroll to position [99, 0]
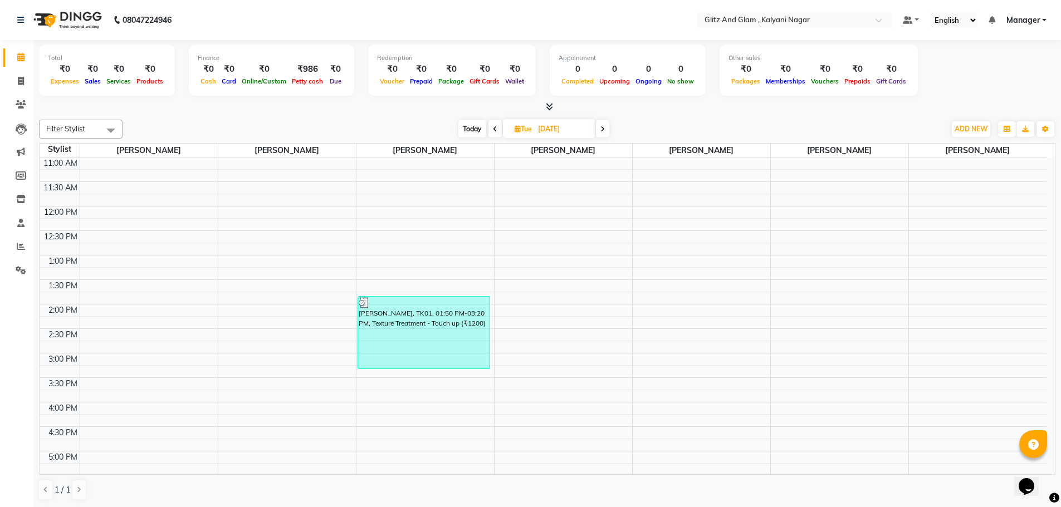
click at [488, 125] on span at bounding box center [494, 128] width 13 height 17
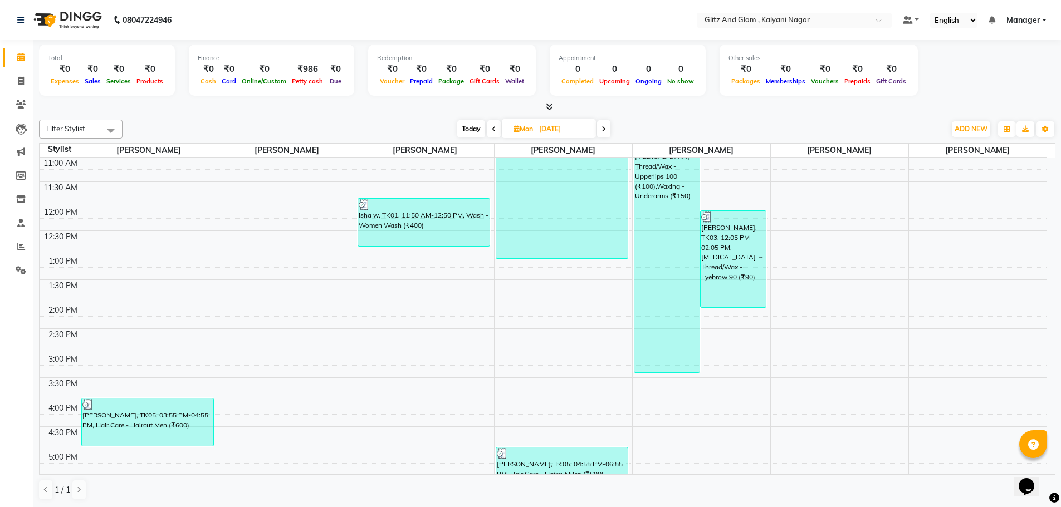
click at [488, 125] on span at bounding box center [493, 128] width 13 height 17
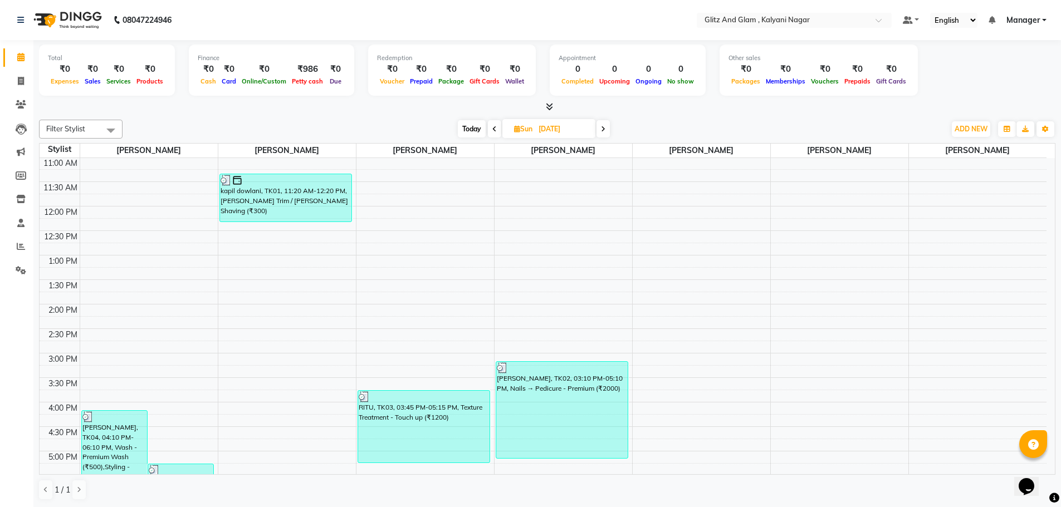
click at [488, 125] on span at bounding box center [494, 128] width 13 height 17
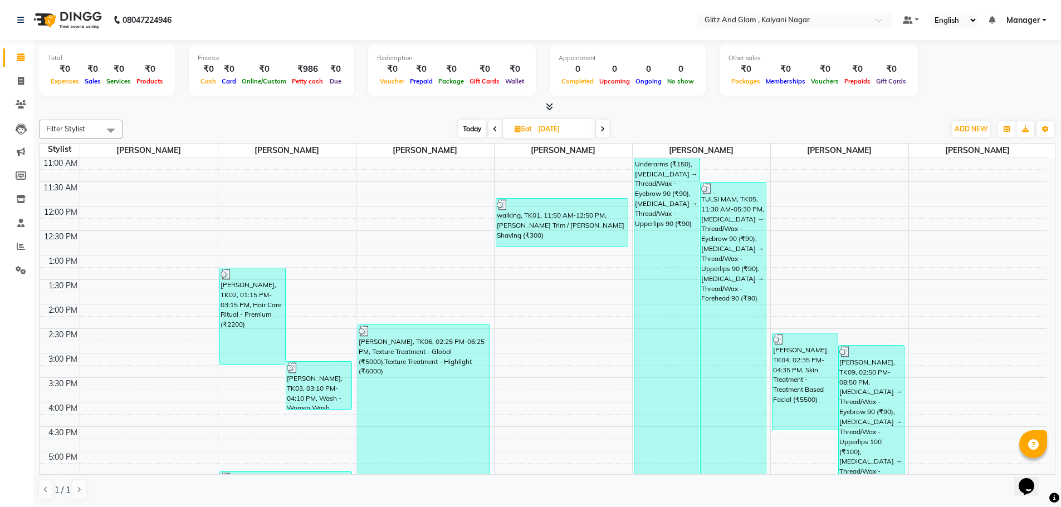
click at [488, 125] on span at bounding box center [494, 128] width 13 height 17
type input "22-08-2025"
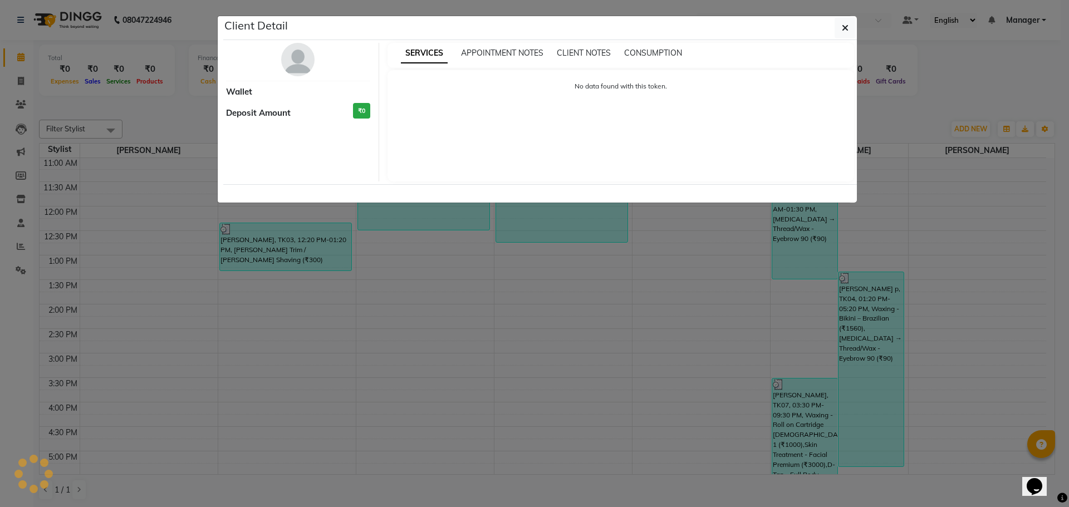
select select "3"
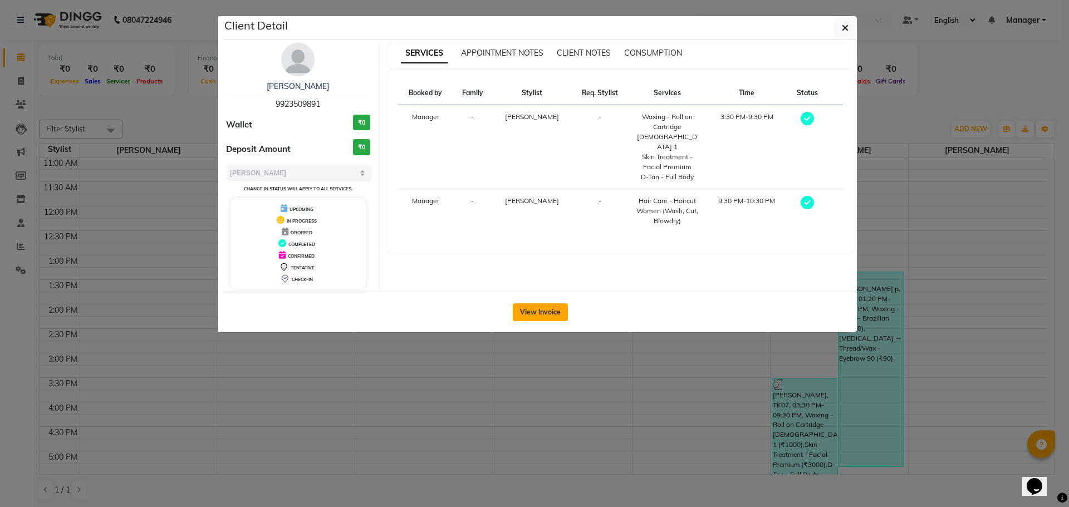
click at [540, 316] on button "View Invoice" at bounding box center [540, 313] width 55 height 18
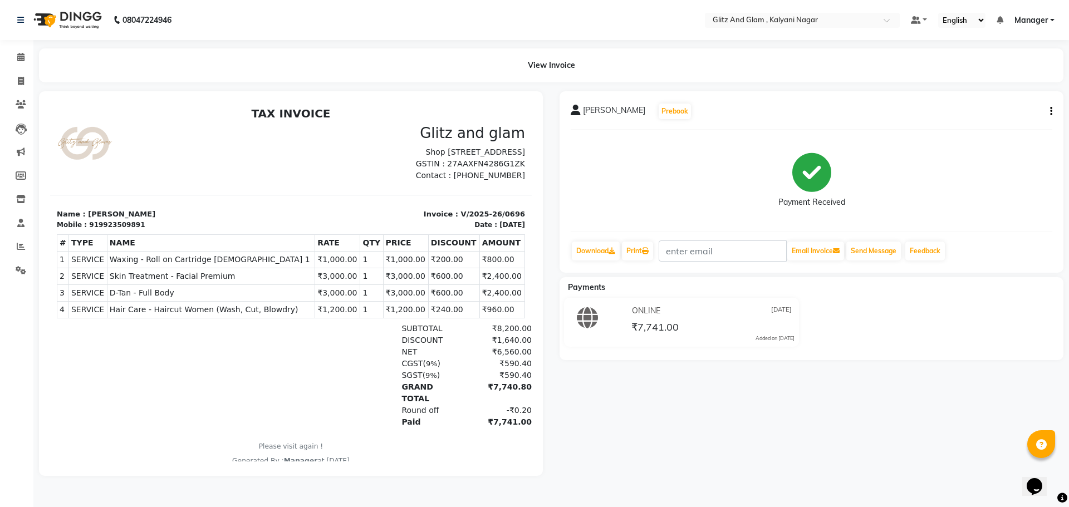
click at [1051, 111] on icon "button" at bounding box center [1051, 111] width 2 height 1
click at [967, 106] on div "Split Service Amount" at bounding box center [996, 104] width 76 height 14
select select "65933"
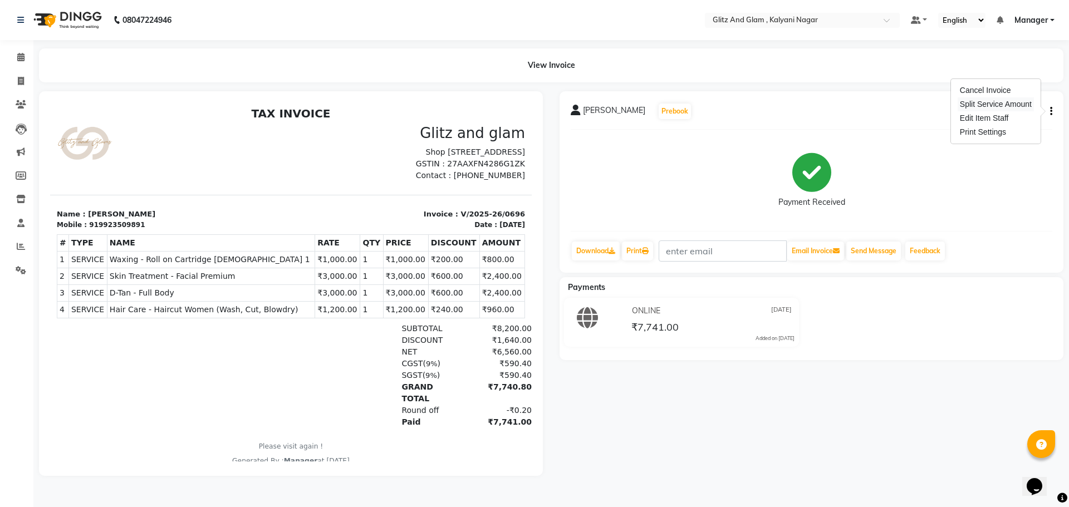
select select "65893"
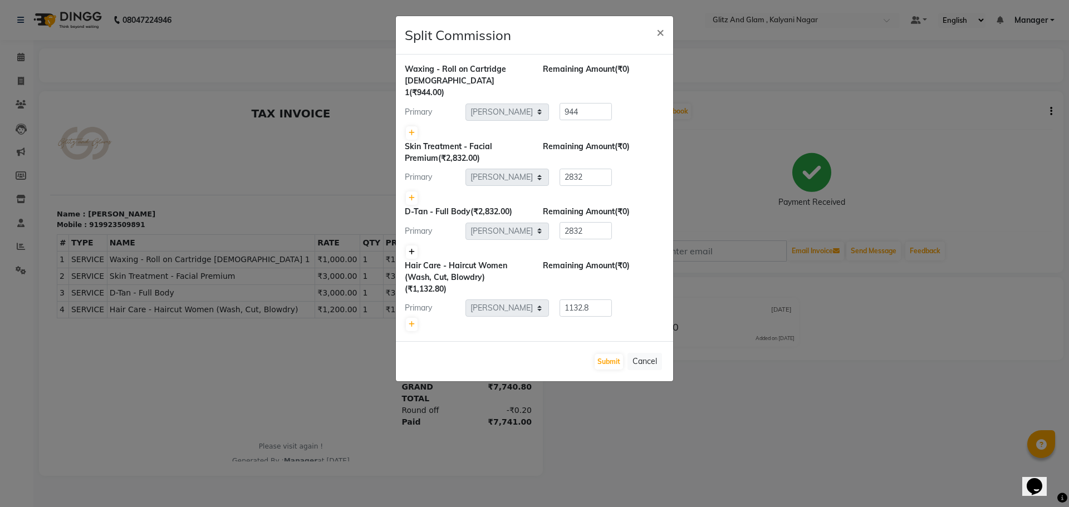
click at [412, 249] on icon at bounding box center [412, 252] width 6 height 7
type input "1416"
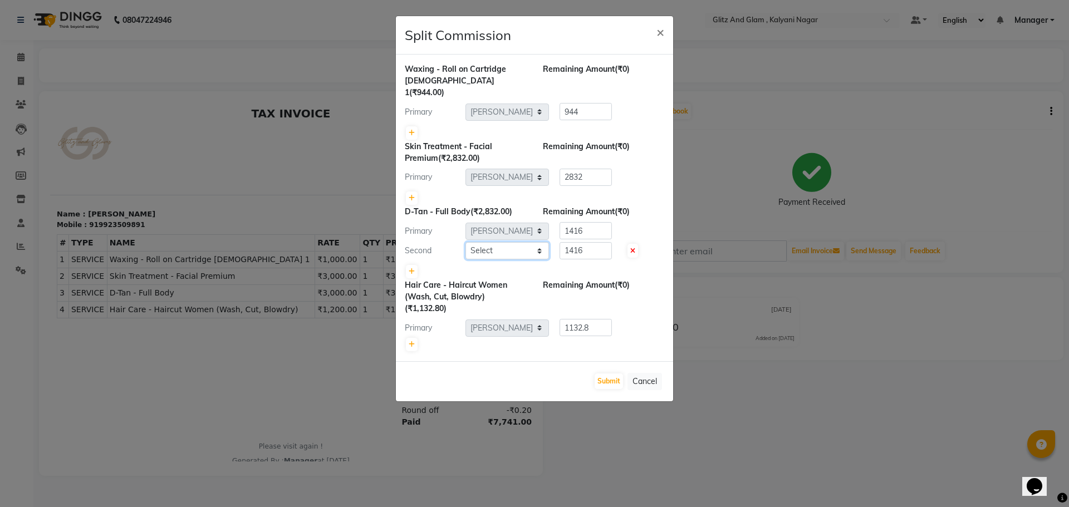
click at [533, 242] on select "Select ARCHANA GAWALI Ashirwad Sapkal Bharati Dalvi Harshal Dalavi Kunal Raut M…" at bounding box center [508, 250] width 84 height 17
select select "65897"
click at [466, 242] on select "Select ARCHANA GAWALI Ashirwad Sapkal Bharati Dalvi Harshal Dalavi Kunal Raut M…" at bounding box center [508, 250] width 84 height 17
click at [610, 374] on button "Submit" at bounding box center [609, 382] width 28 height 16
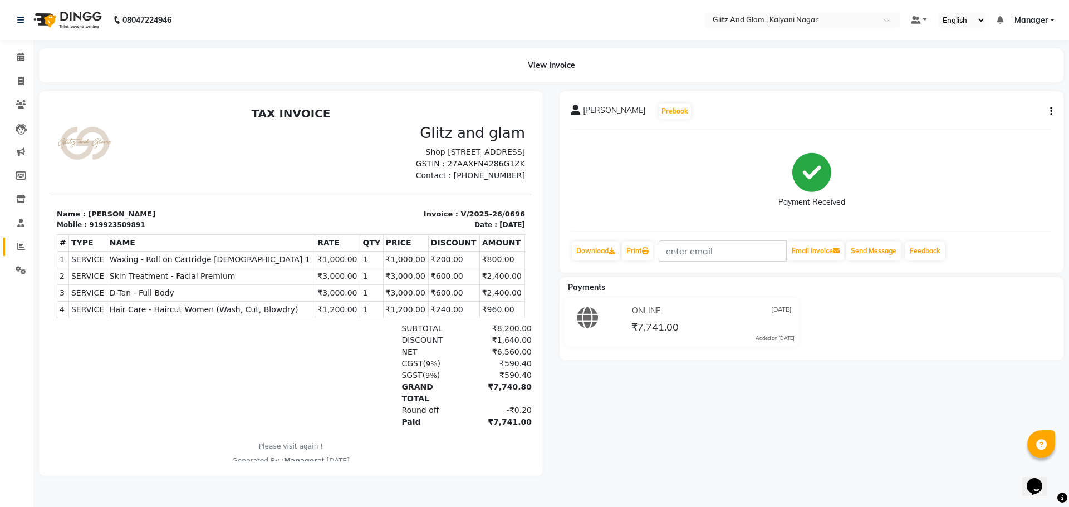
click at [17, 243] on icon at bounding box center [21, 246] width 8 height 8
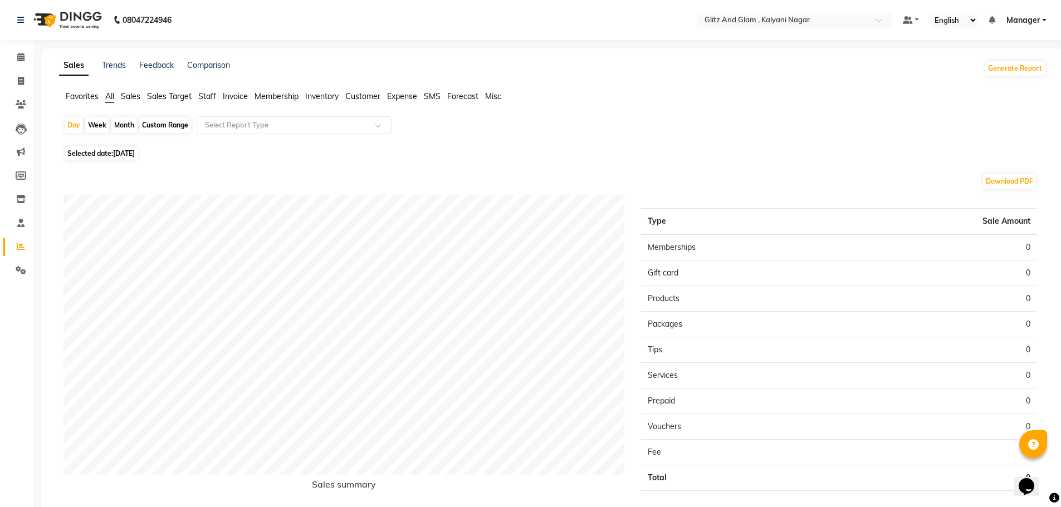
click at [135, 129] on div "Month" at bounding box center [124, 126] width 26 height 16
select select "9"
select select "2025"
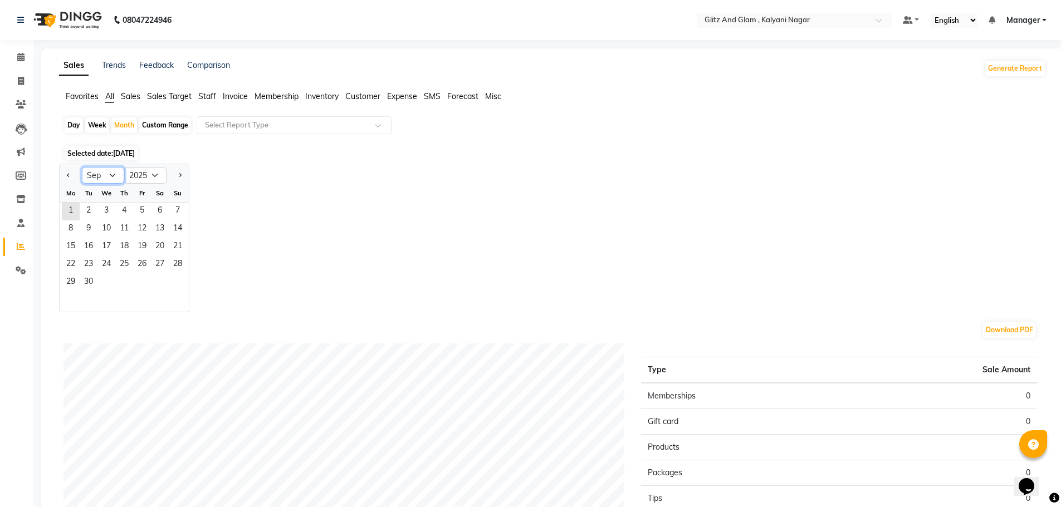
click at [104, 171] on select "Jan Feb Mar Apr May Jun Jul Aug Sep Oct Nov Dec" at bounding box center [103, 175] width 42 height 17
select select "8"
click at [82, 167] on select "Jan Feb Mar Apr May Jun Jul Aug Sep Oct Nov Dec" at bounding box center [103, 175] width 42 height 17
click at [143, 205] on span "1" at bounding box center [142, 212] width 18 height 18
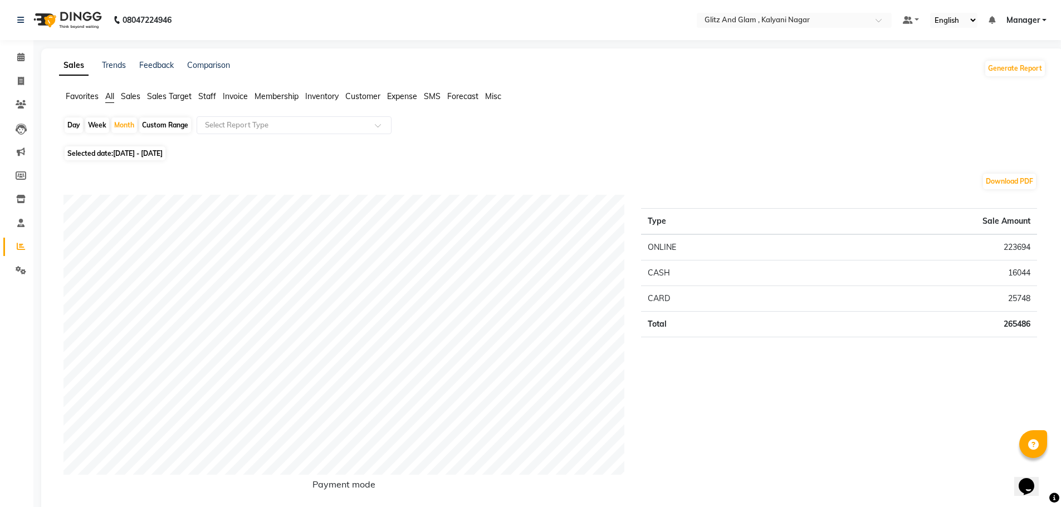
click at [21, 77] on icon at bounding box center [21, 81] width 6 height 8
select select "7347"
select select "service"
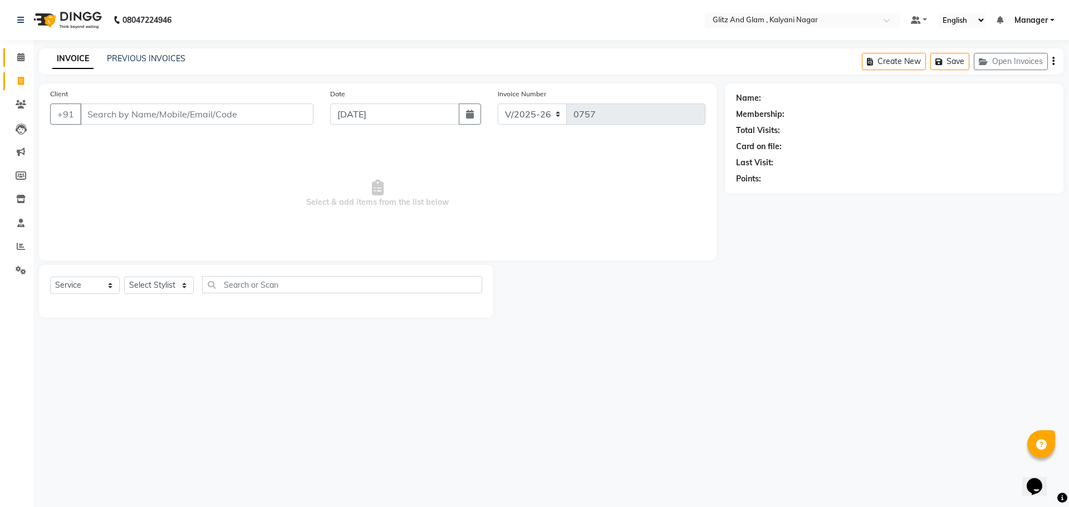
click at [19, 51] on link "Calendar" at bounding box center [16, 57] width 27 height 18
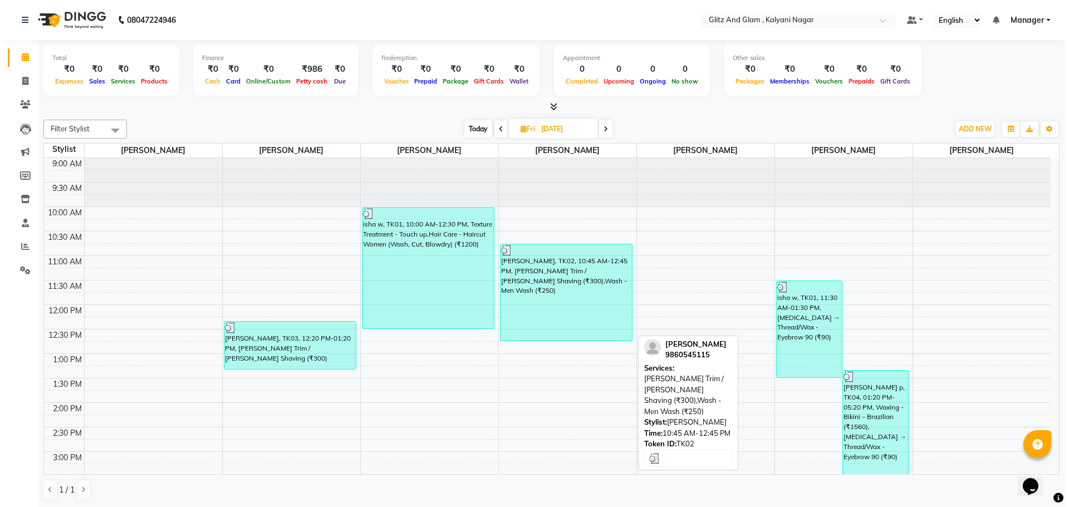
scroll to position [320, 0]
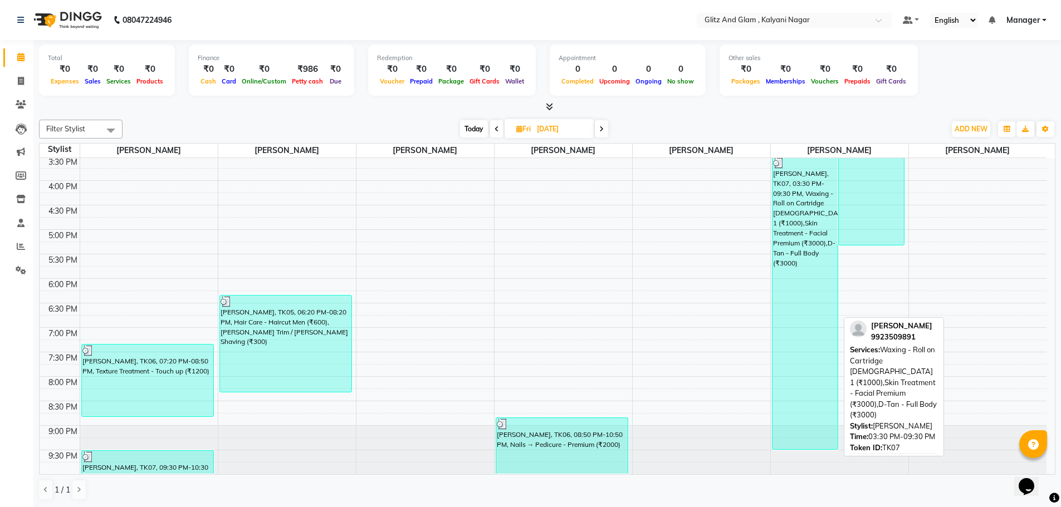
click at [826, 322] on div "MONIKA SHAIK, TK07, 03:30 PM-09:30 PM, Waxing - Roll on Cartridge Female 1 (₹10…" at bounding box center [804, 303] width 65 height 292
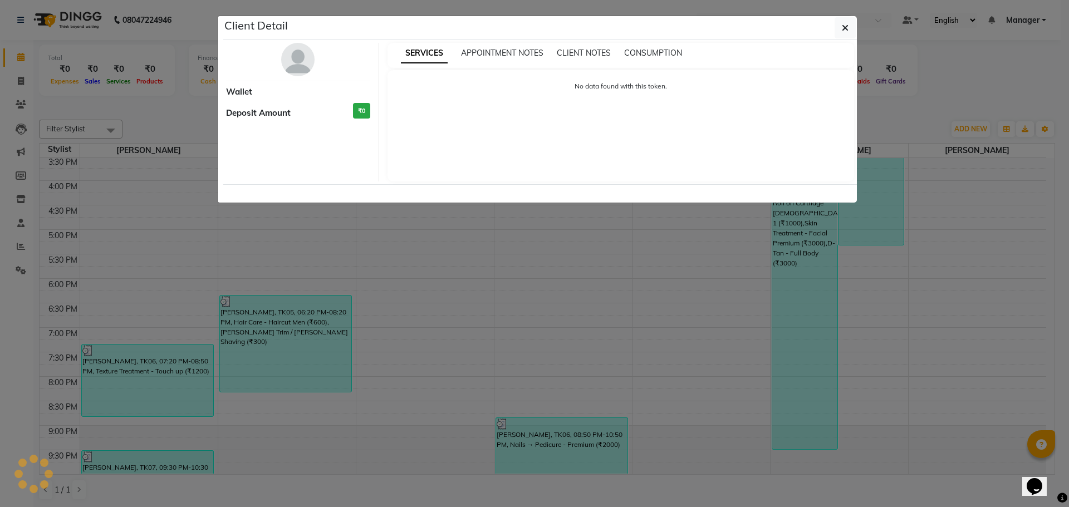
select select "3"
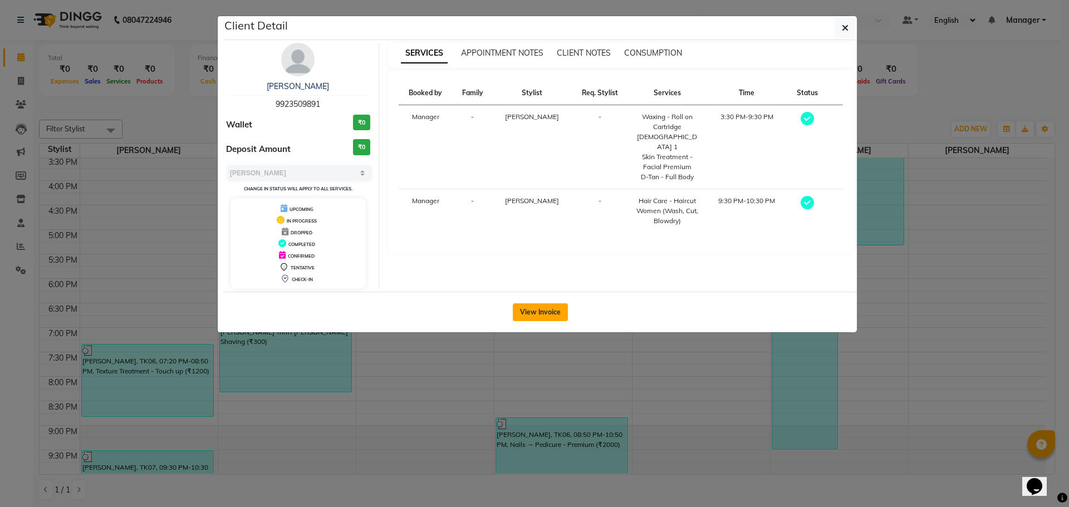
click at [542, 308] on button "View Invoice" at bounding box center [540, 313] width 55 height 18
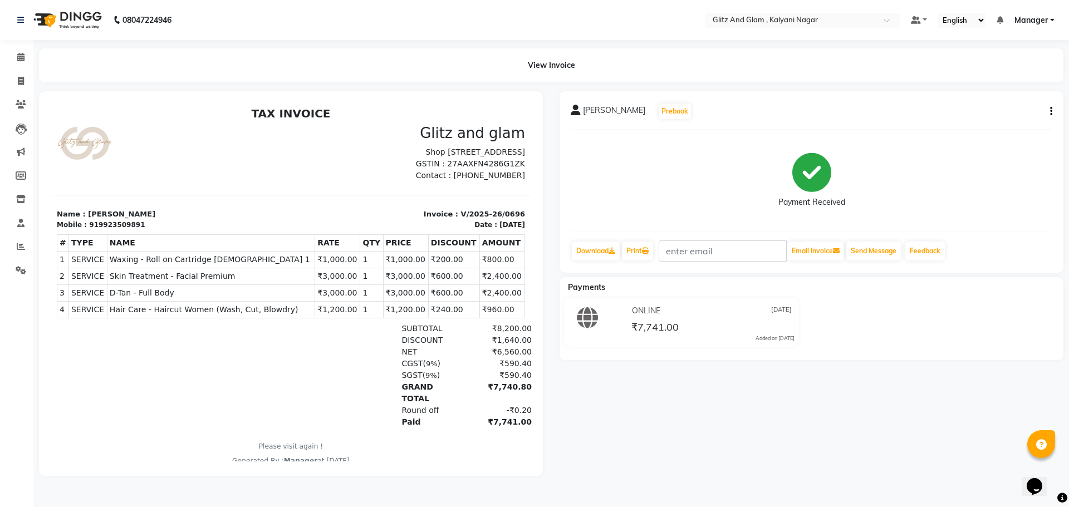
click at [1049, 108] on button "button" at bounding box center [1049, 112] width 7 height 12
click at [962, 107] on div "Split Service Amount" at bounding box center [996, 104] width 76 height 14
select select "65933"
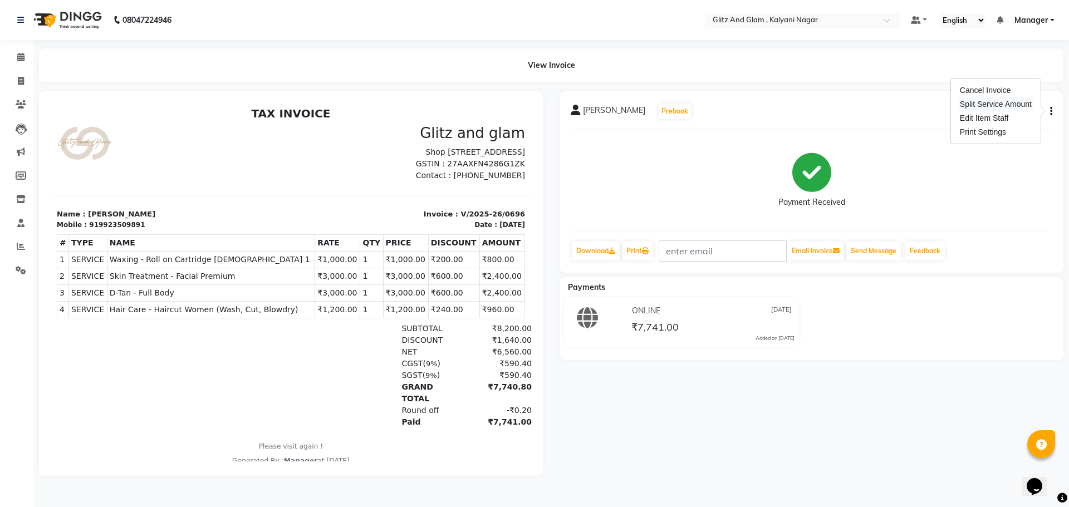
select select "65897"
select select "65893"
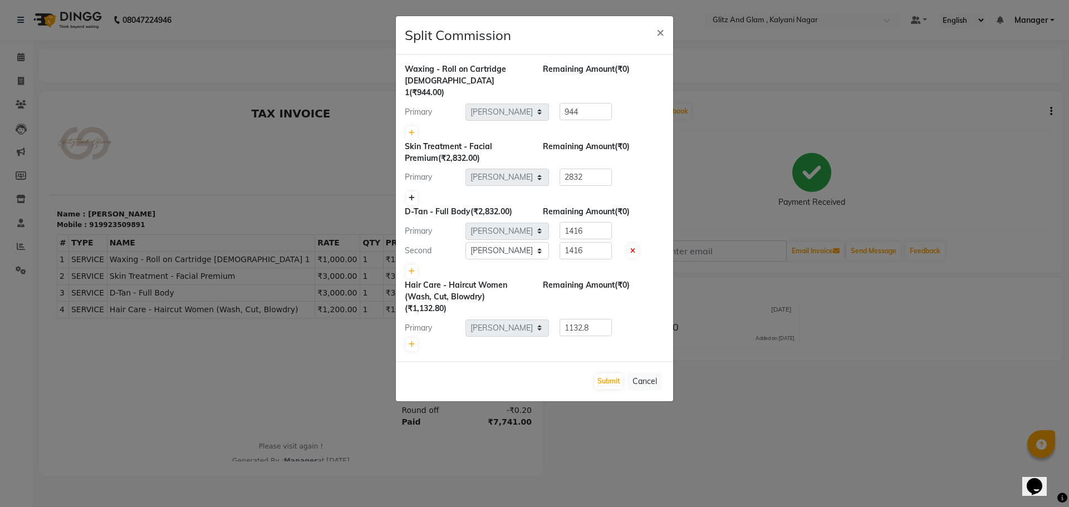
click at [412, 195] on icon at bounding box center [412, 198] width 6 height 7
type input "1416"
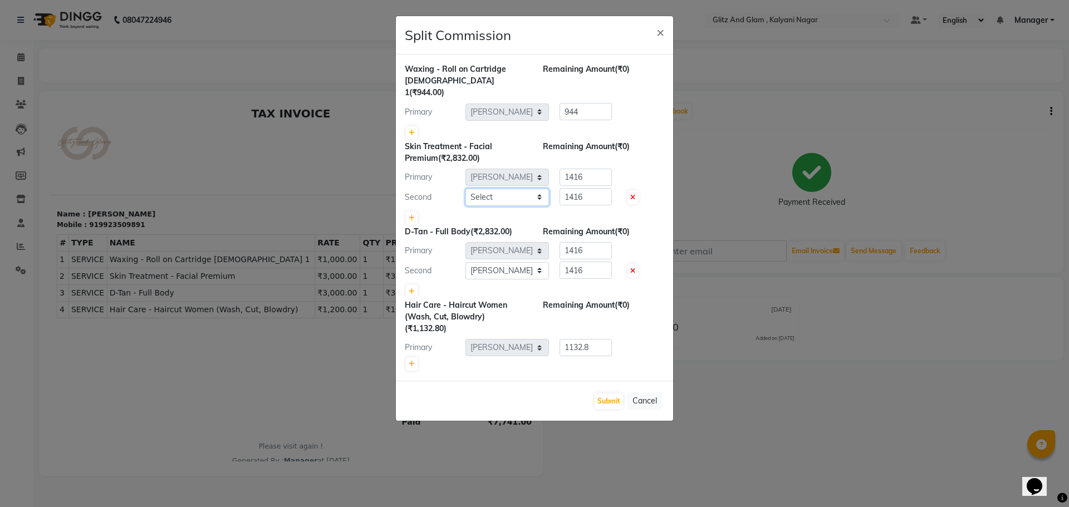
click at [541, 189] on select "Select ARCHANA GAWALI Ashirwad Sapkal Bharati Dalvi Harshal Dalavi Kunal Raut M…" at bounding box center [508, 197] width 84 height 17
select select "65897"
click at [466, 189] on select "Select ARCHANA GAWALI Ashirwad Sapkal Bharati Dalvi Harshal Dalavi Kunal Raut M…" at bounding box center [508, 197] width 84 height 17
click at [610, 394] on button "Submit" at bounding box center [609, 402] width 28 height 16
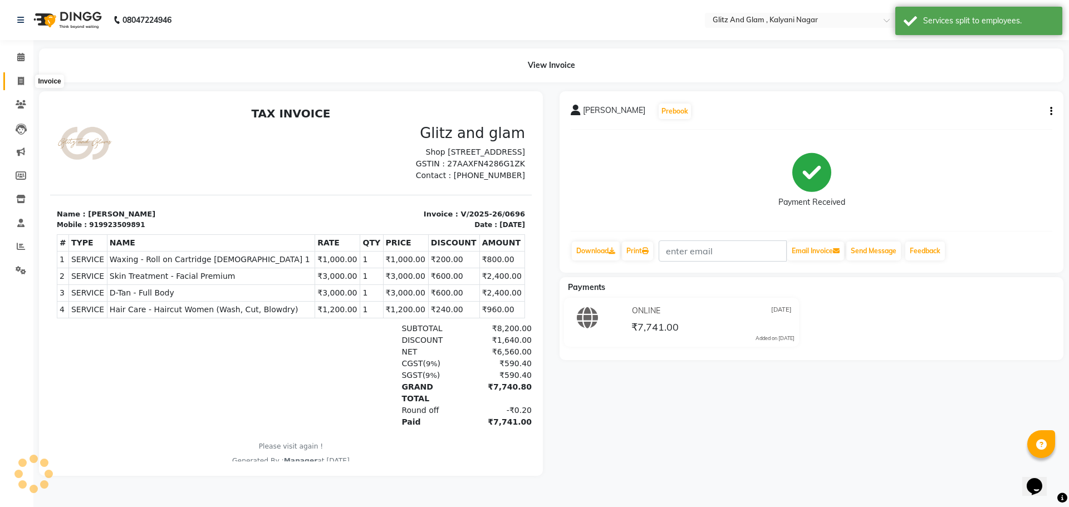
click at [20, 84] on icon at bounding box center [21, 81] width 6 height 8
select select "7347"
select select "service"
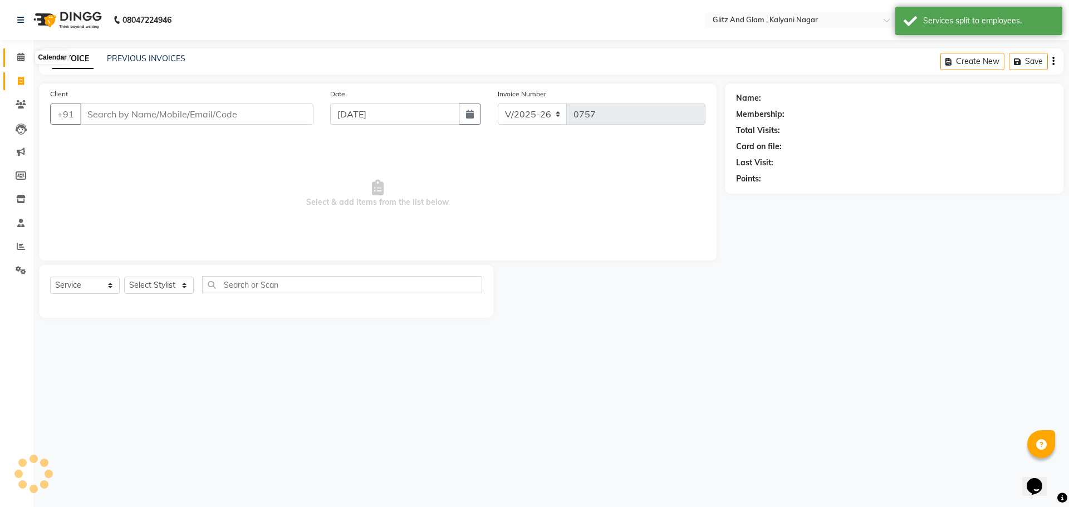
click at [25, 57] on icon at bounding box center [20, 57] width 7 height 8
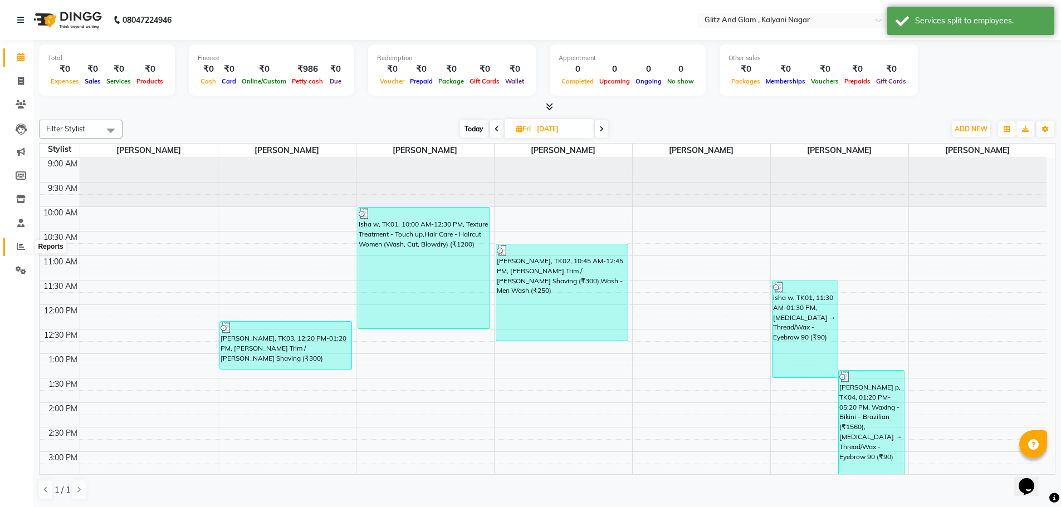
click at [24, 247] on icon at bounding box center [21, 246] width 8 height 8
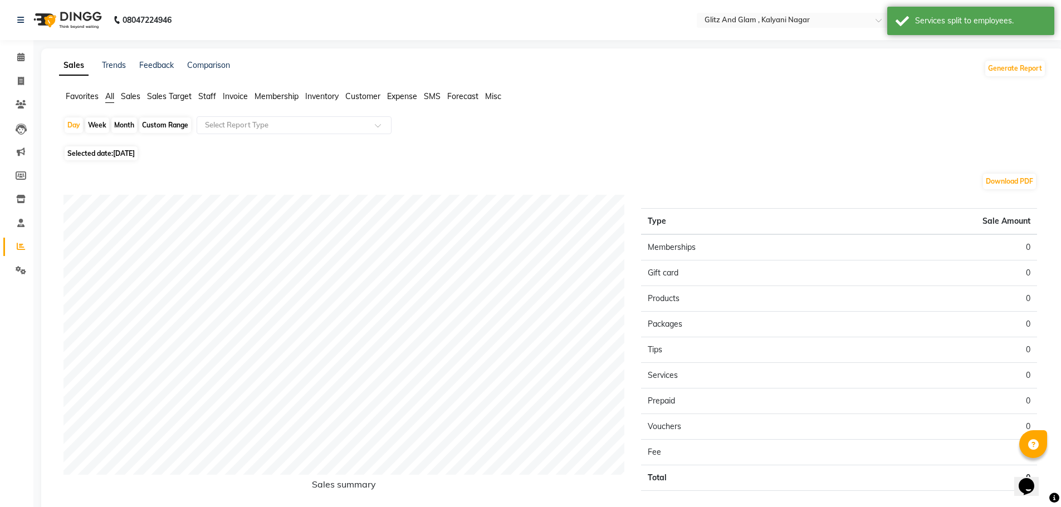
click at [123, 120] on div "Month" at bounding box center [124, 126] width 26 height 16
select select "9"
select select "2025"
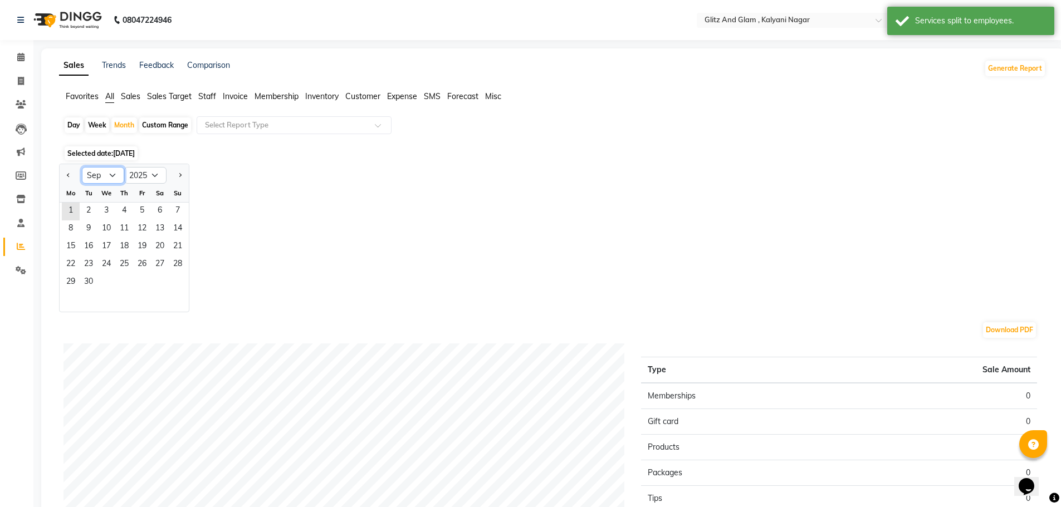
click at [120, 176] on select "Jan Feb Mar Apr May Jun Jul Aug Sep Oct Nov Dec" at bounding box center [103, 175] width 42 height 17
select select "8"
click at [82, 167] on select "Jan Feb Mar Apr May Jun Jul Aug Sep Oct Nov Dec" at bounding box center [103, 175] width 42 height 17
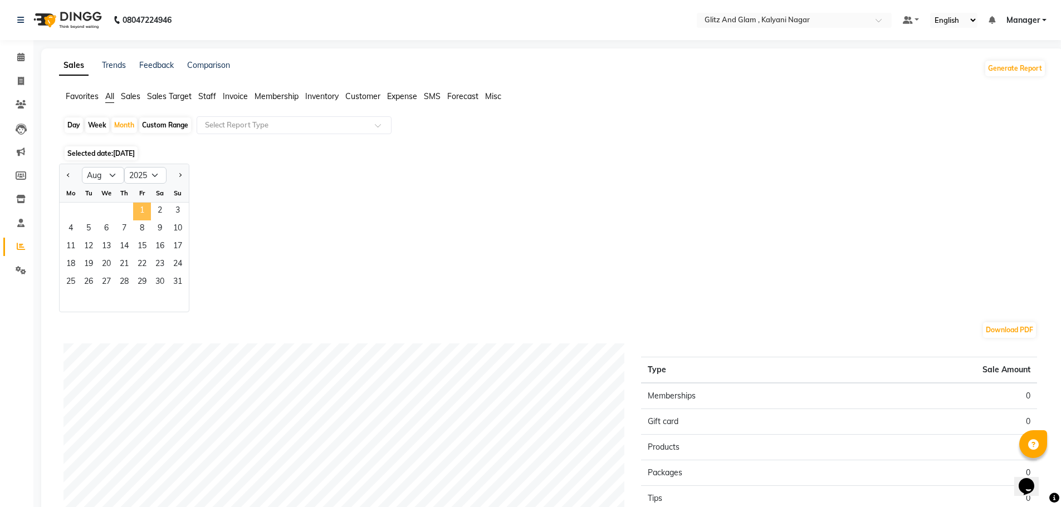
click at [140, 208] on span "1" at bounding box center [142, 212] width 18 height 18
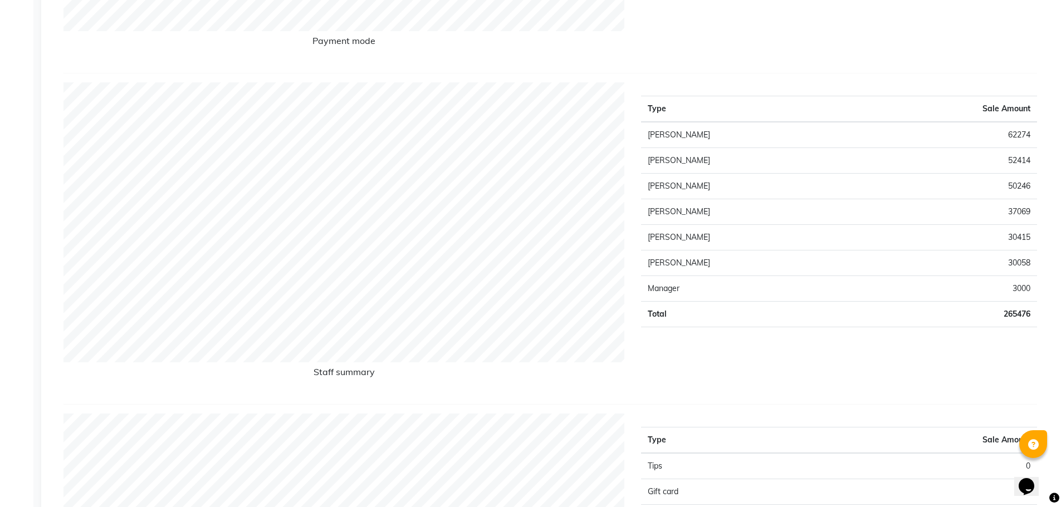
scroll to position [888, 0]
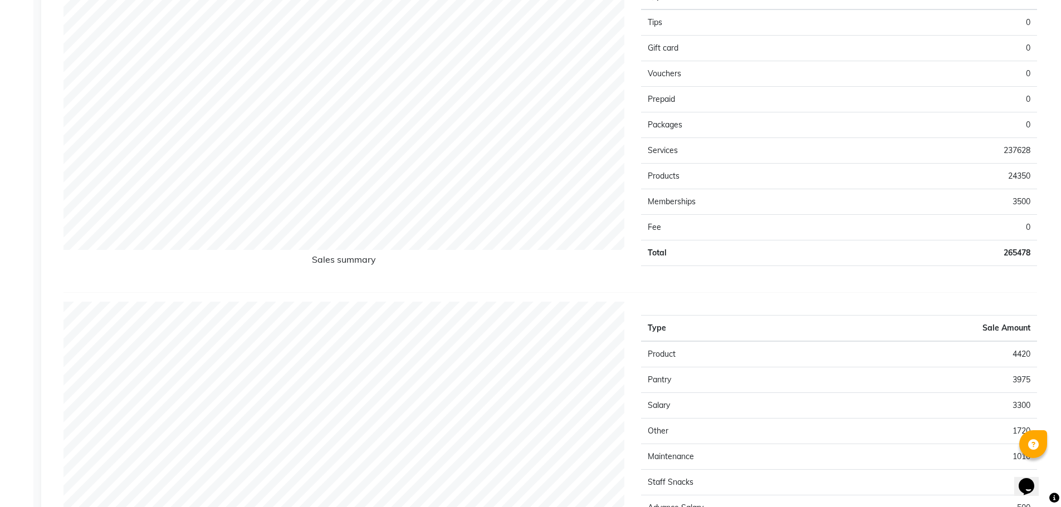
click at [1060, 114] on div "Sales Trends Feedback Comparison Generate Report Favorites All Sales Sales Targ…" at bounding box center [552, 282] width 1022 height 2242
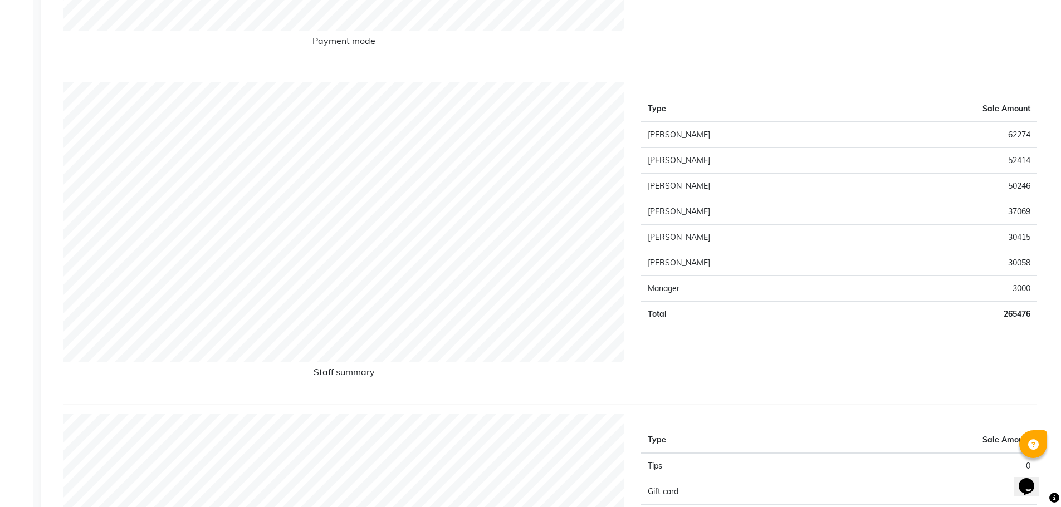
scroll to position [1800, 0]
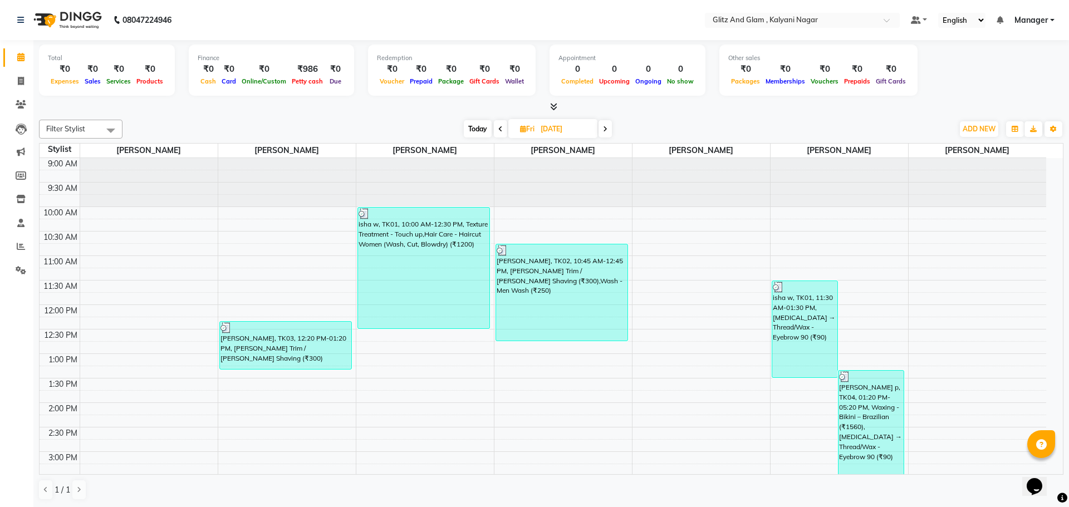
select select "7347"
select select "service"
select select "7347"
select select "service"
select select "7347"
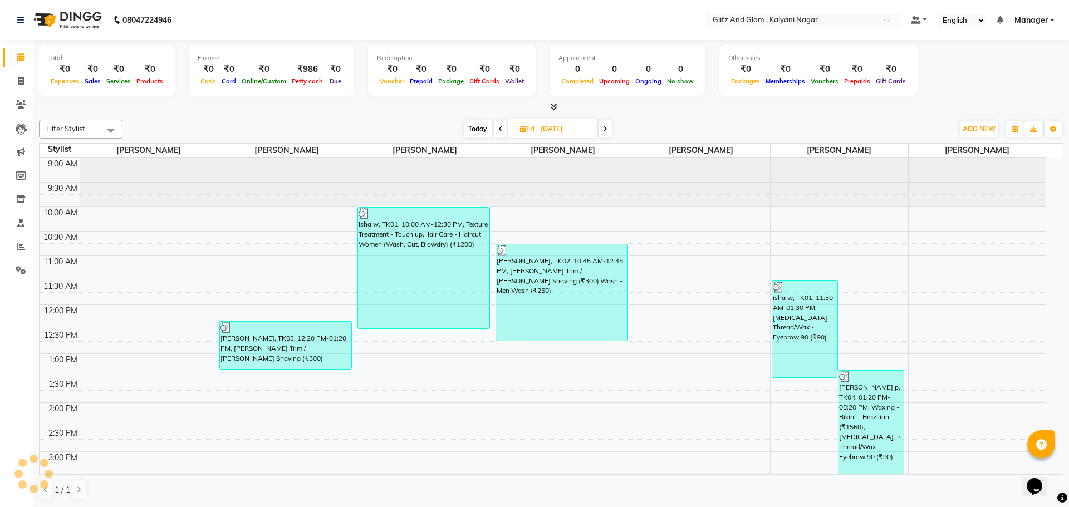
select select "service"
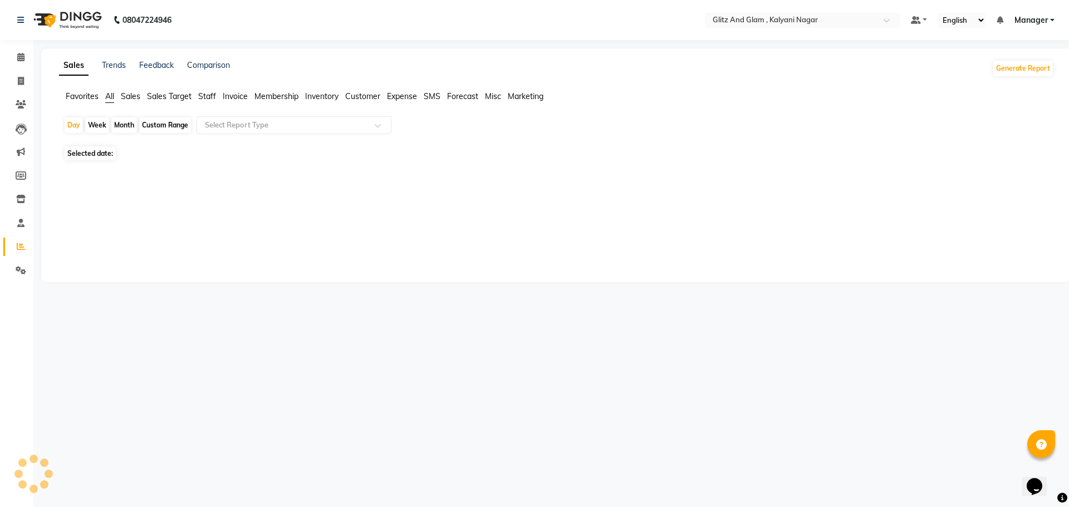
select select "7347"
select select "service"
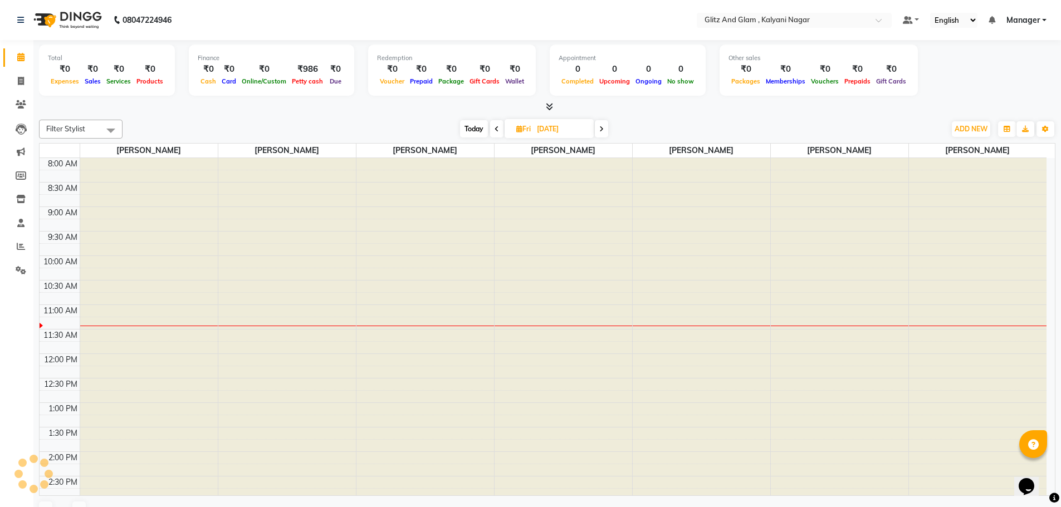
select select "7347"
select select "service"
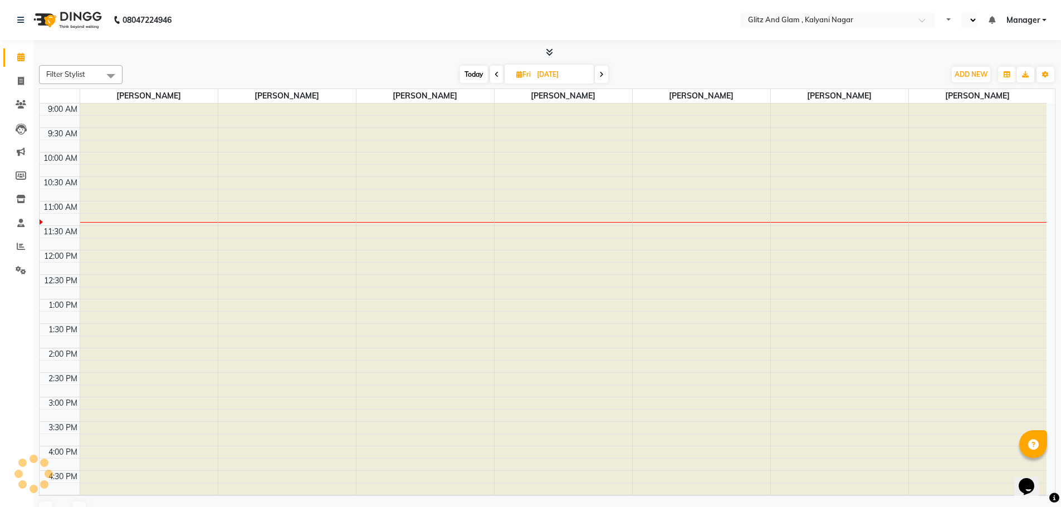
select select "en"
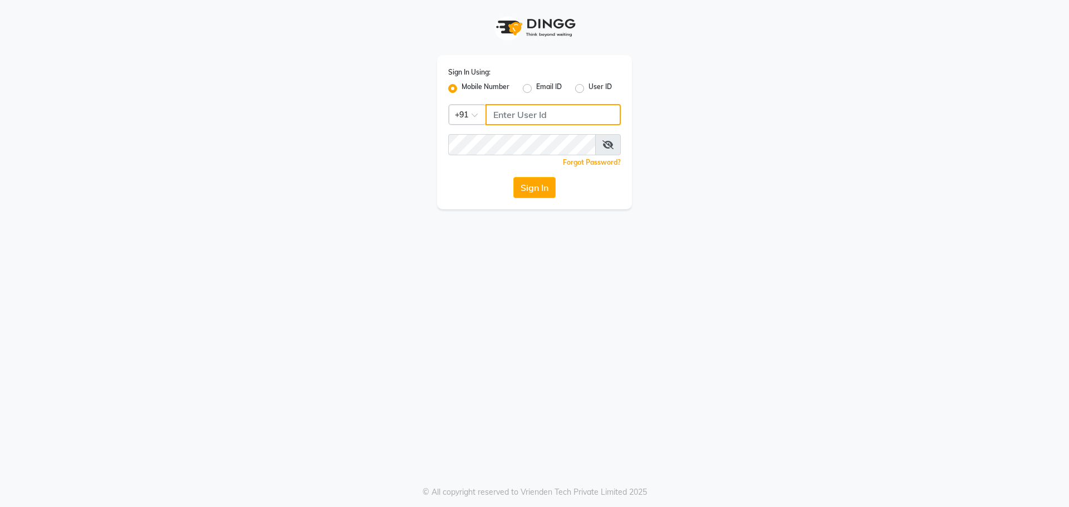
click at [501, 114] on input "Username" at bounding box center [553, 114] width 135 height 21
type input "9270029700"
click at [542, 193] on button "Sign In" at bounding box center [534, 187] width 42 height 21
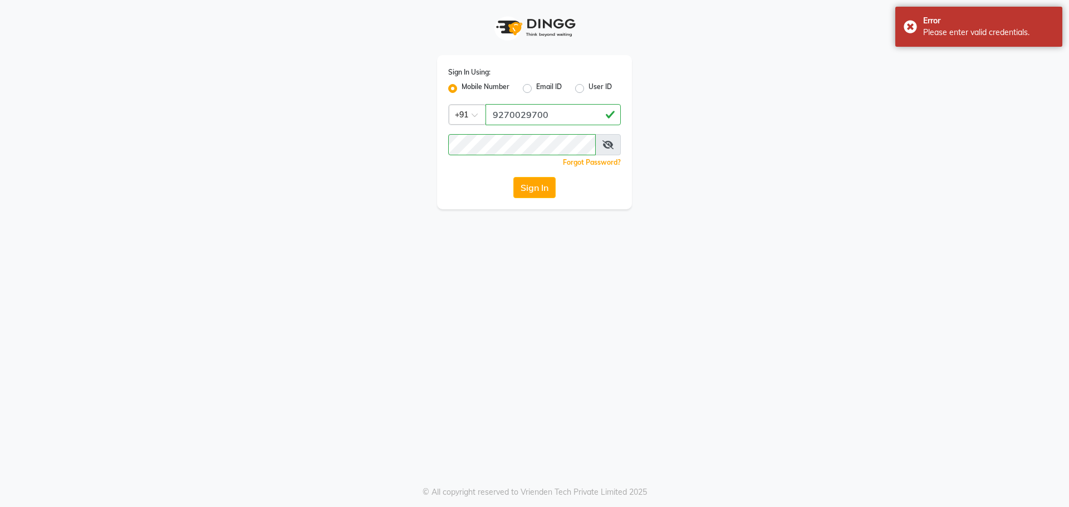
click at [606, 140] on span at bounding box center [608, 144] width 26 height 21
click at [606, 142] on icon at bounding box center [608, 144] width 11 height 9
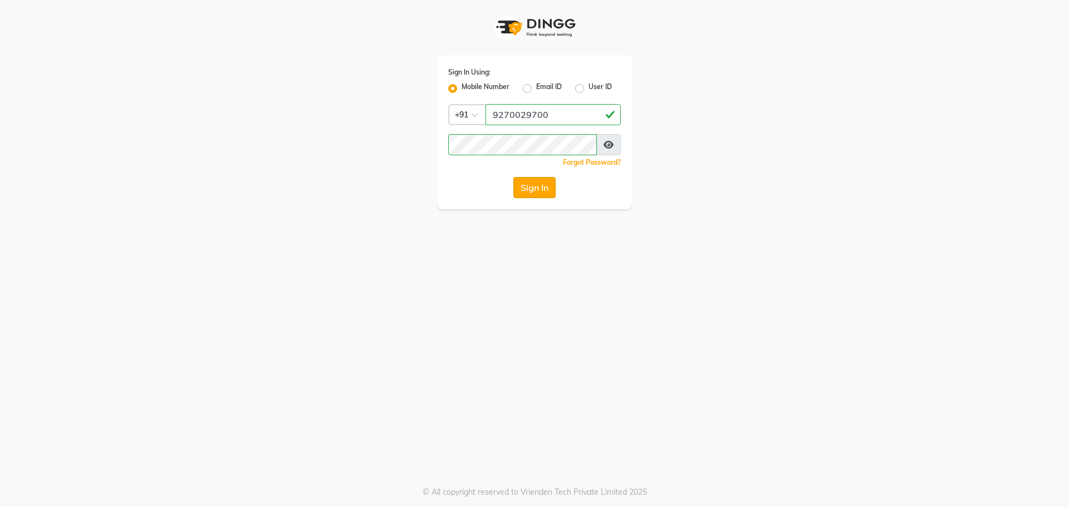
click at [547, 179] on button "Sign In" at bounding box center [534, 187] width 42 height 21
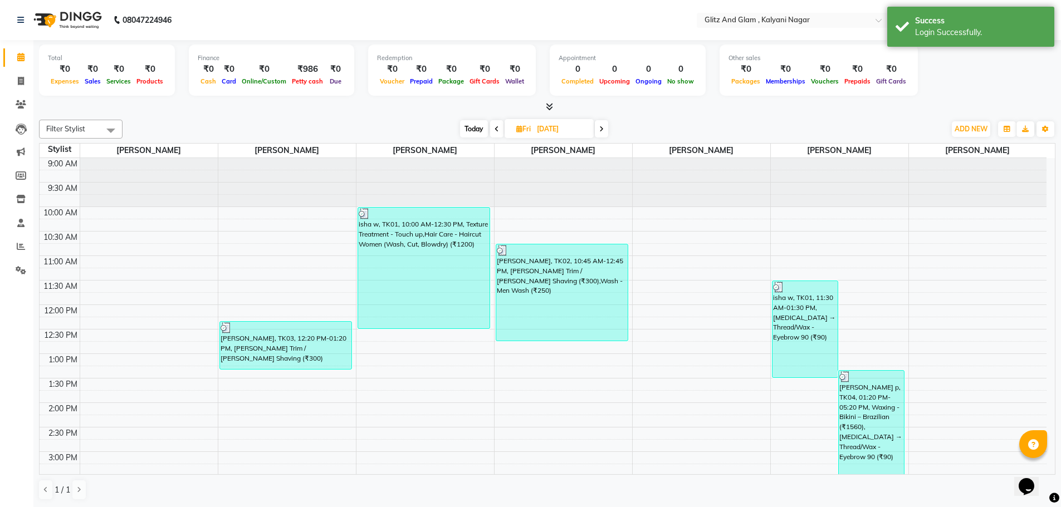
click at [470, 129] on span "Today" at bounding box center [474, 128] width 28 height 17
type input "[DATE]"
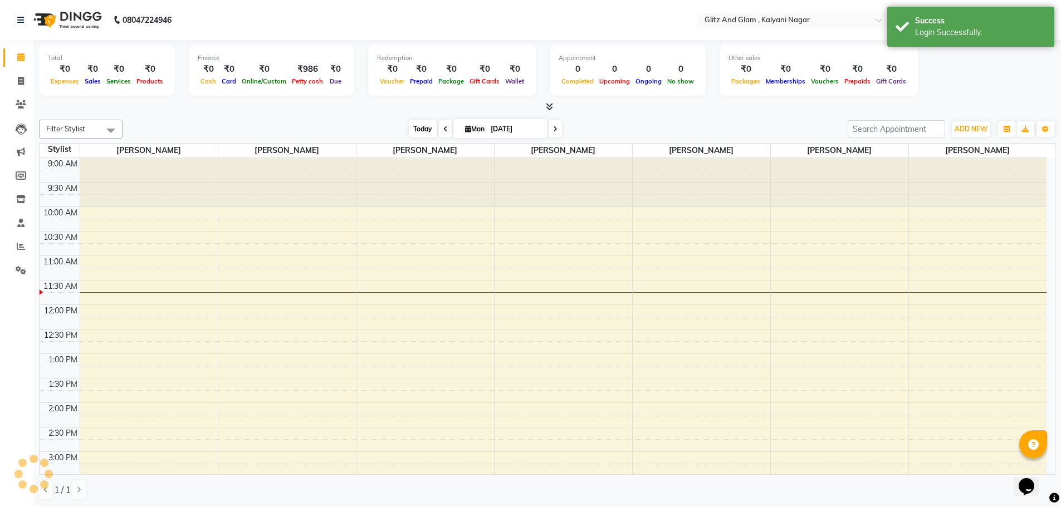
scroll to position [99, 0]
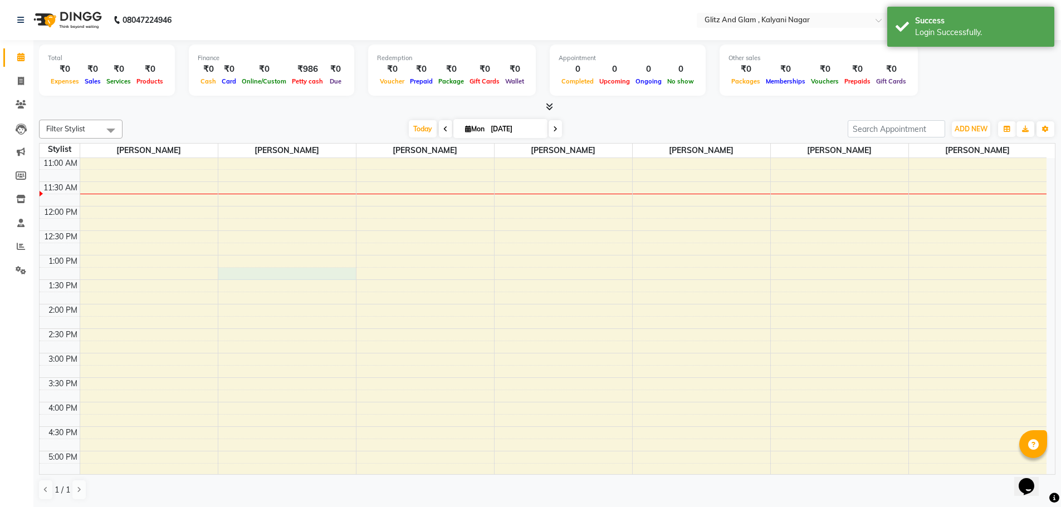
click at [293, 270] on div "9:00 AM 9:30 AM 10:00 AM 10:30 AM 11:00 AM 11:30 AM 12:00 PM 12:30 PM 1:00 PM 1…" at bounding box center [543, 378] width 1007 height 637
select select "65894"
select select "795"
select select "tentative"
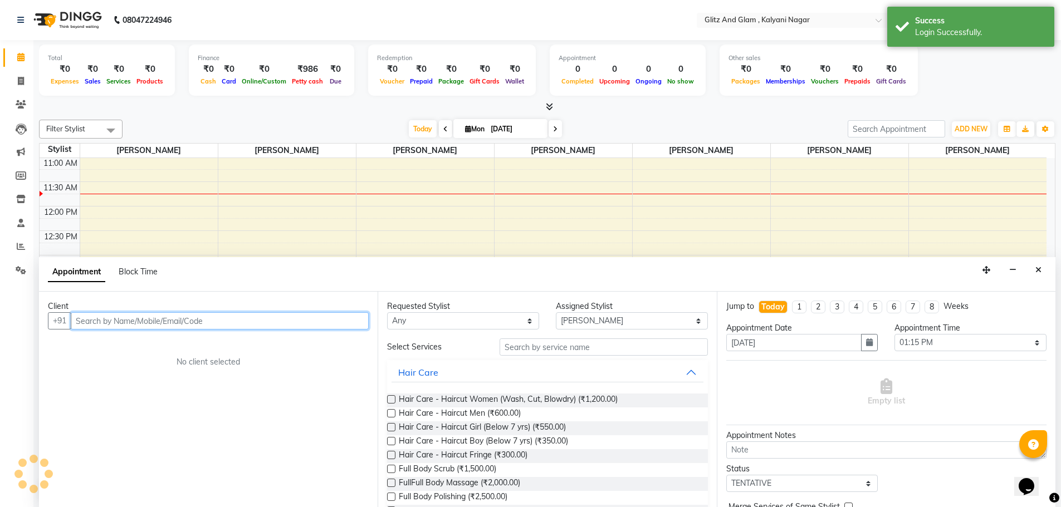
scroll to position [1, 0]
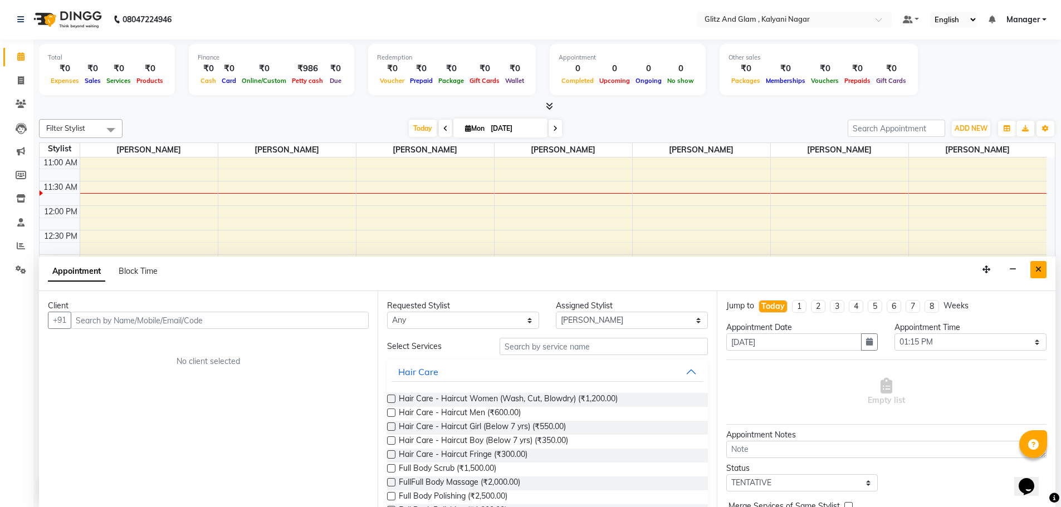
click at [1041, 273] on icon "Close" at bounding box center [1038, 270] width 6 height 8
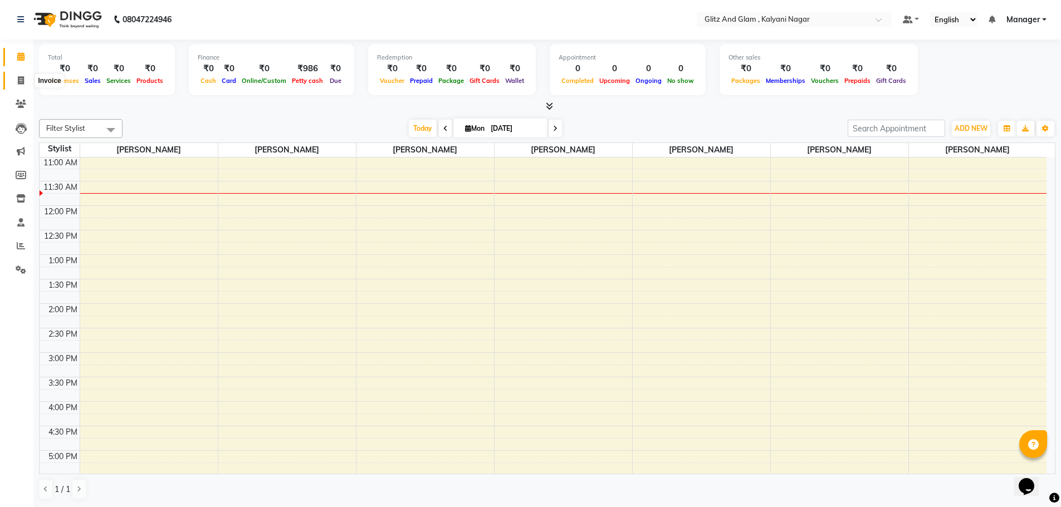
click at [19, 81] on icon at bounding box center [21, 80] width 6 height 8
select select "service"
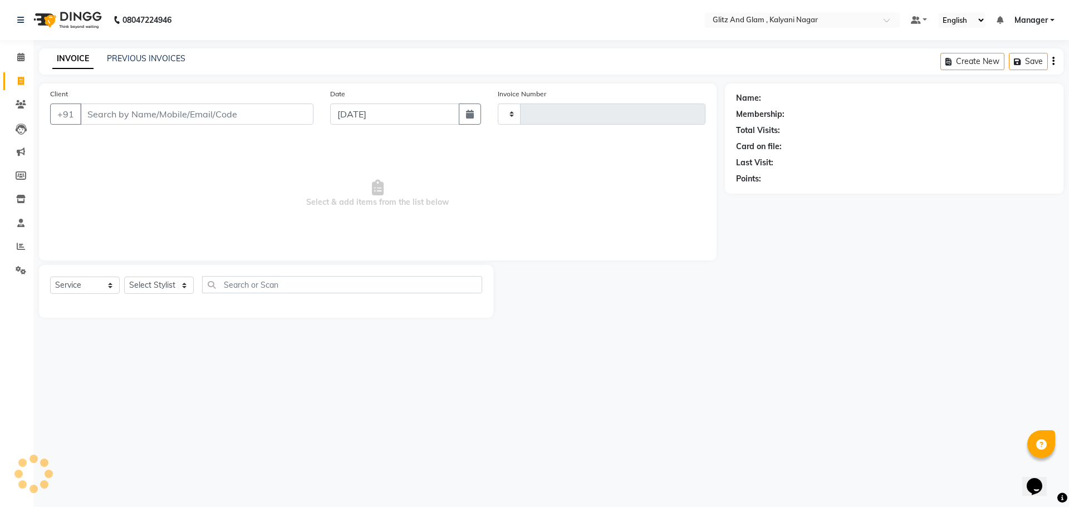
type input "0757"
select select "7347"
click at [129, 111] on input "Client" at bounding box center [196, 114] width 233 height 21
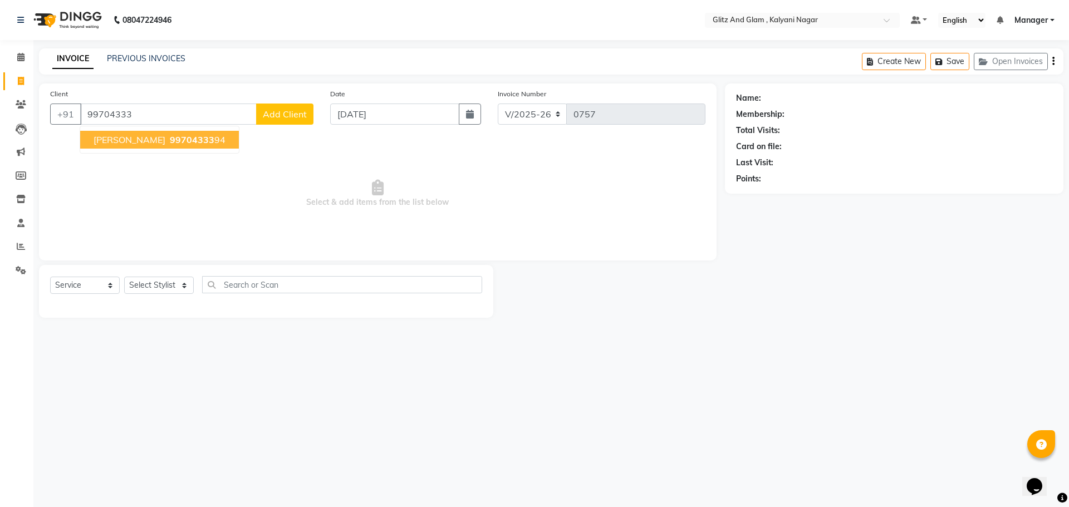
click at [170, 138] on span "99704333" at bounding box center [192, 139] width 45 height 11
type input "9970433394"
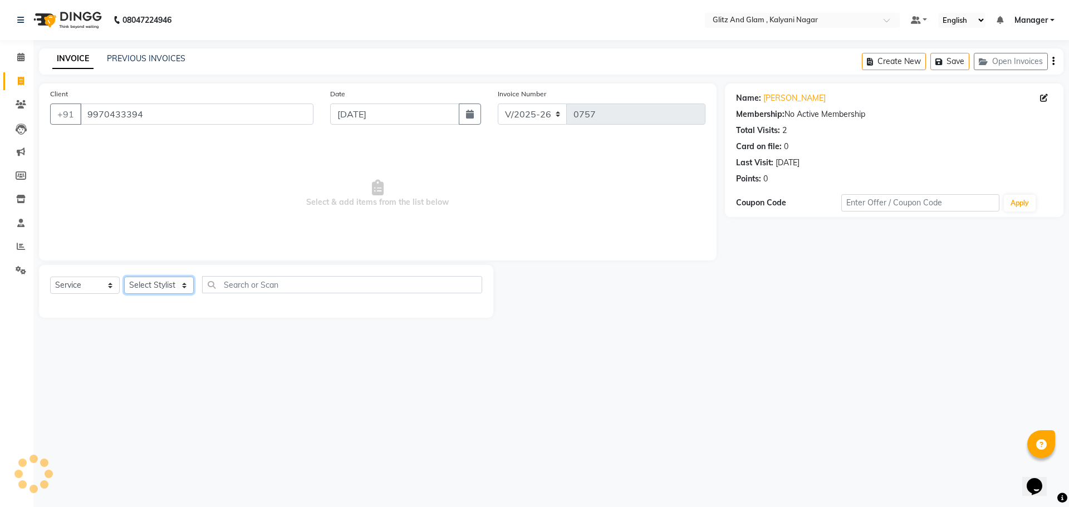
click at [154, 281] on select "Select Stylist ARCHANA GAWALI Ashirwad Sapkal Bharati Dalvi Harshal Dalavi Kuna…" at bounding box center [159, 285] width 70 height 17
select select "65897"
click at [124, 277] on select "Select Stylist ARCHANA GAWALI Ashirwad Sapkal Bharati Dalvi Harshal Dalavi Kuna…" at bounding box center [159, 285] width 70 height 17
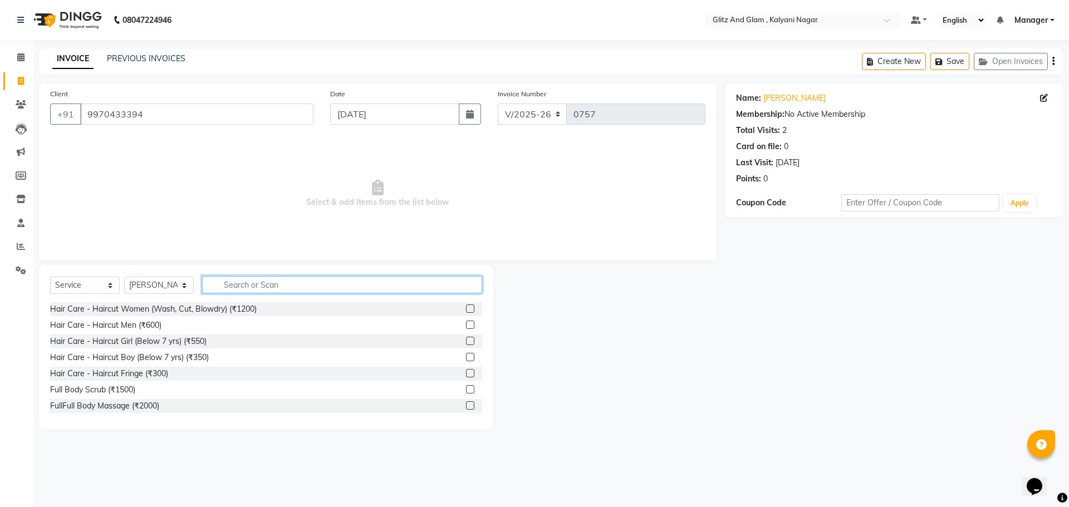
click at [247, 285] on input "text" at bounding box center [342, 284] width 280 height 17
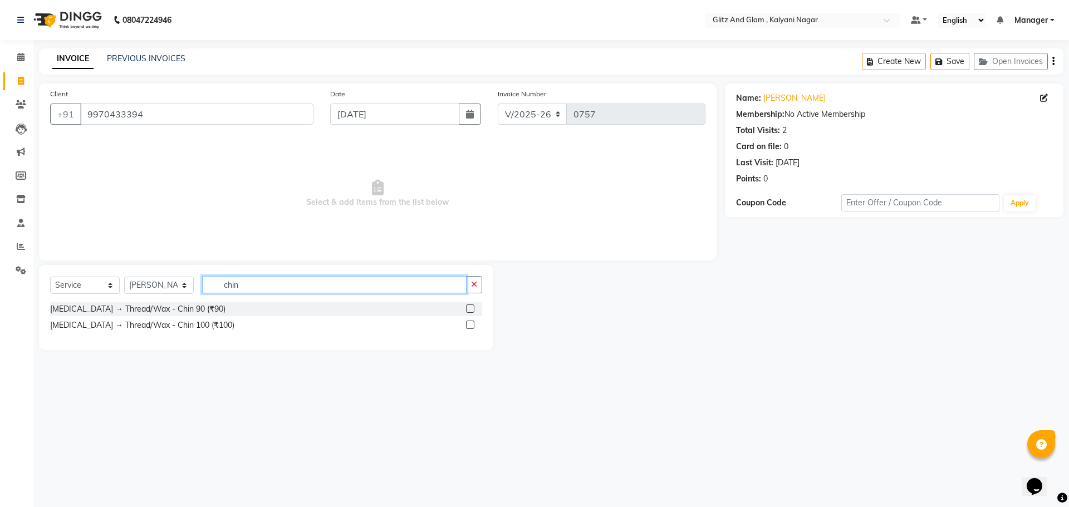
type input "chin"
click at [471, 324] on label at bounding box center [470, 325] width 8 height 8
click at [471, 324] on input "checkbox" at bounding box center [469, 325] width 7 height 7
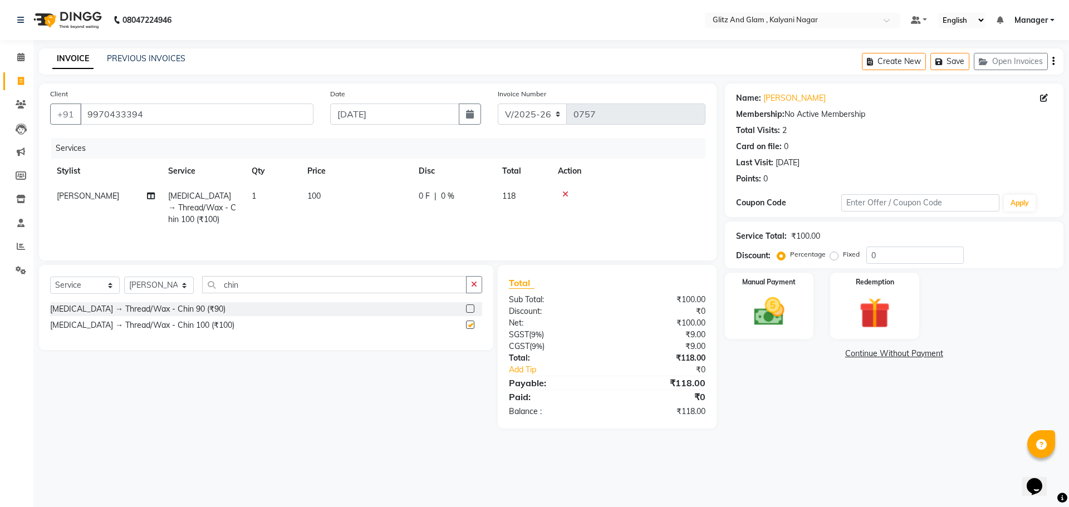
checkbox input "false"
click at [253, 285] on input "chin" at bounding box center [334, 284] width 265 height 17
type input "c"
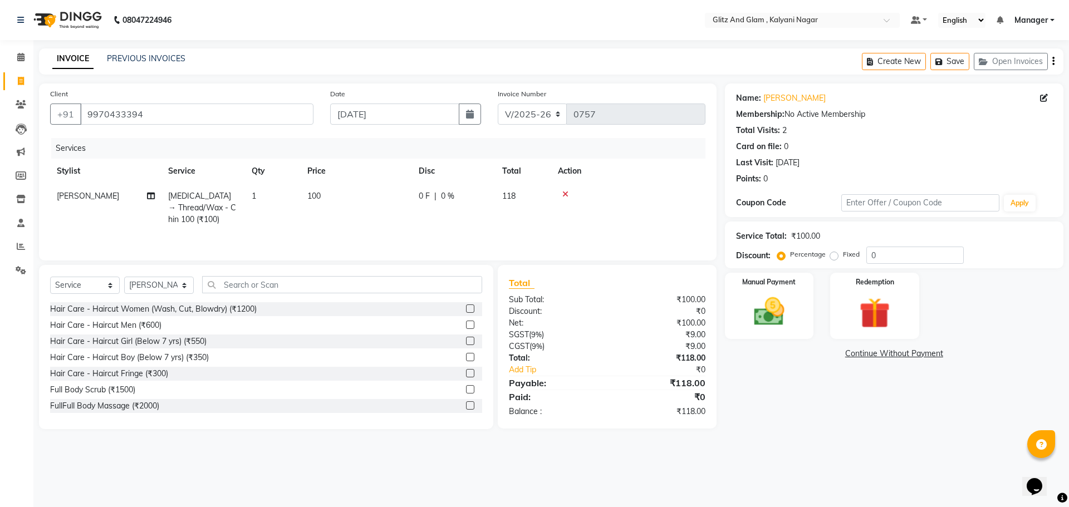
click at [262, 192] on td "1" at bounding box center [273, 208] width 56 height 48
select select "65897"
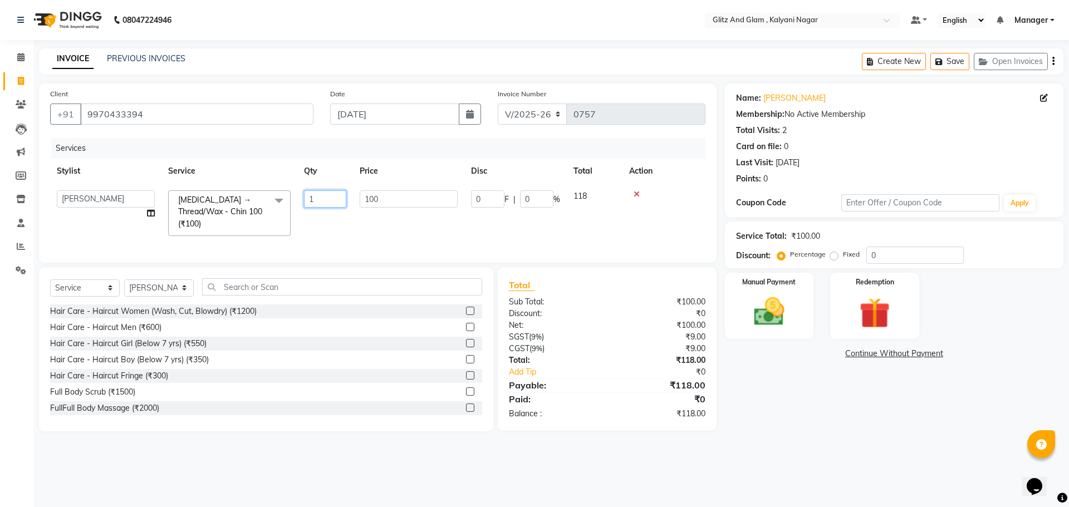
click at [323, 202] on input "1" at bounding box center [325, 198] width 42 height 17
type input "2"
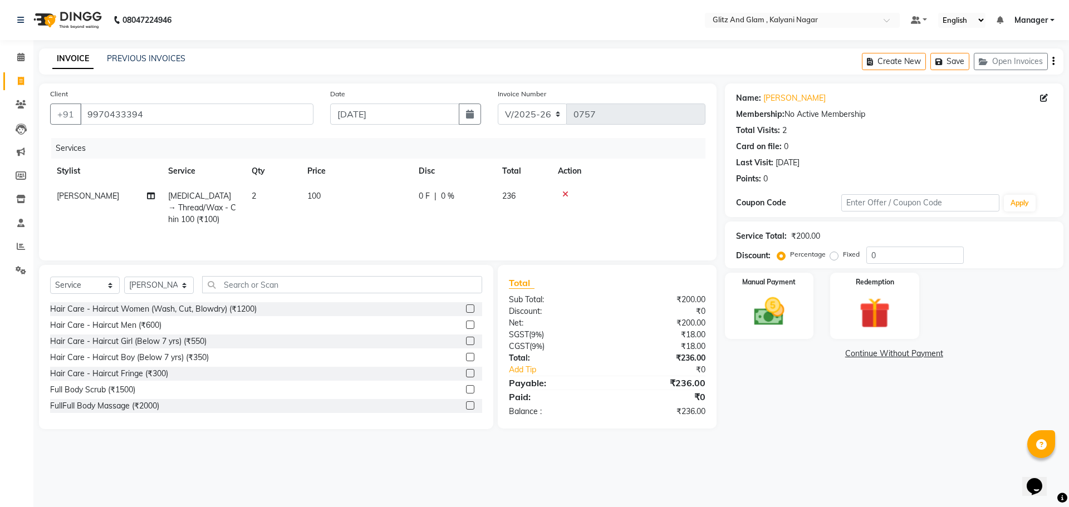
drag, startPoint x: 849, startPoint y: 129, endPoint x: 395, endPoint y: 135, distance: 453.9
click at [398, 16] on app-home "08047224946 Select Location × Glitz And Glam , Kalyani Nagar Default Panel My P…" at bounding box center [534, 223] width 1069 height 446
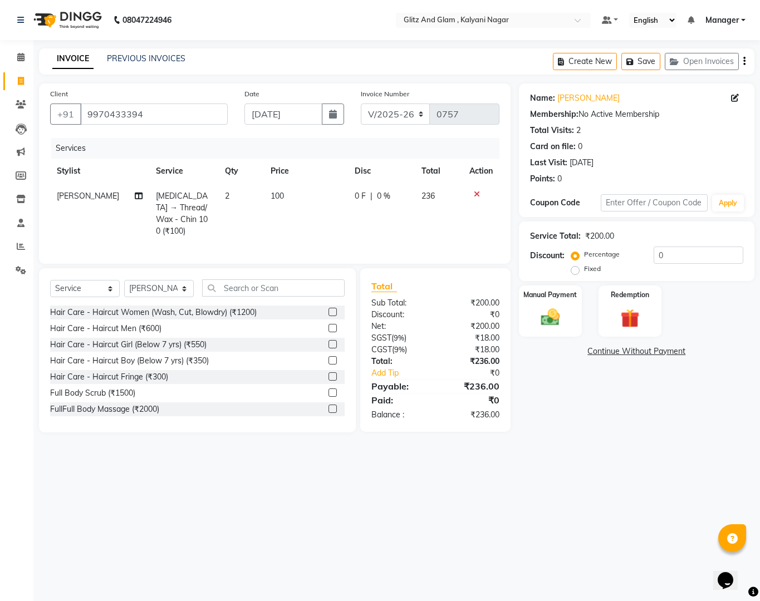
click at [576, 507] on div "08047224946 Select Location × Glitz And Glam , Kalyani Nagar Default Panel My P…" at bounding box center [380, 300] width 760 height 601
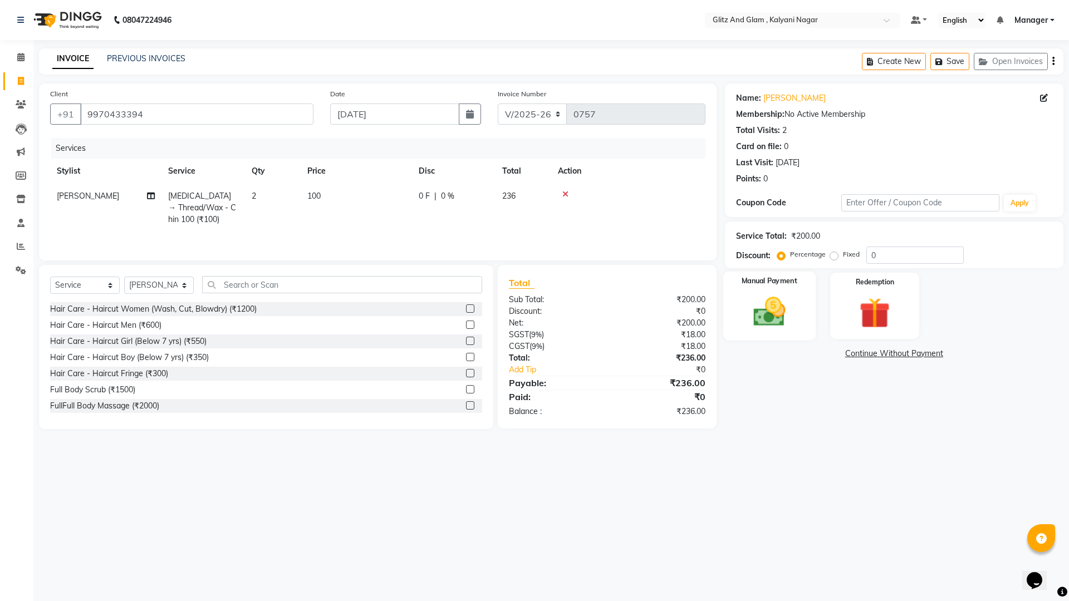
click at [761, 318] on img at bounding box center [769, 311] width 52 height 37
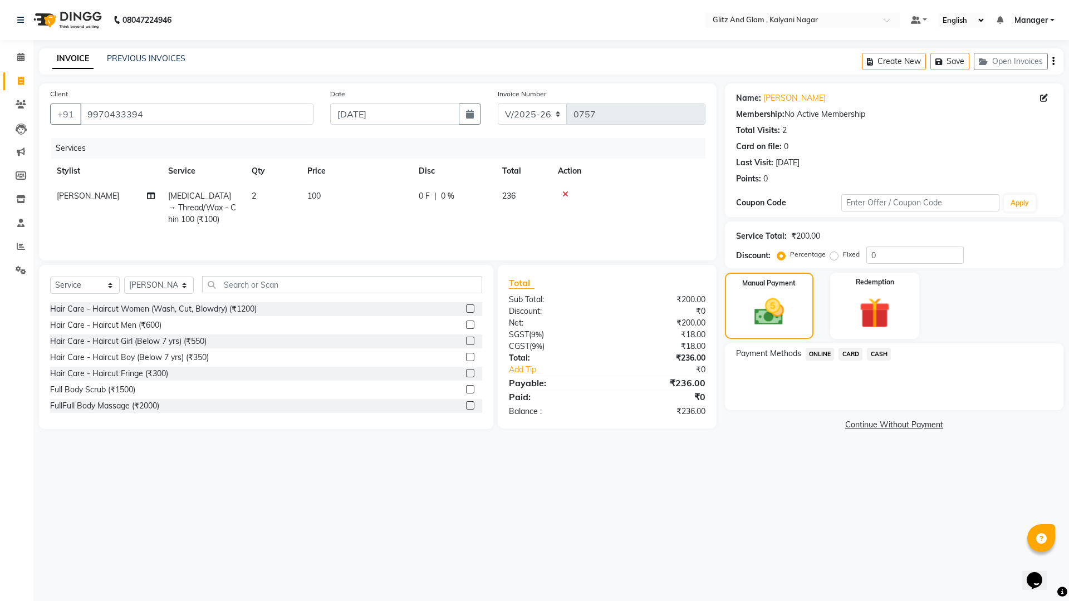
click at [825, 354] on span "ONLINE" at bounding box center [820, 354] width 29 height 13
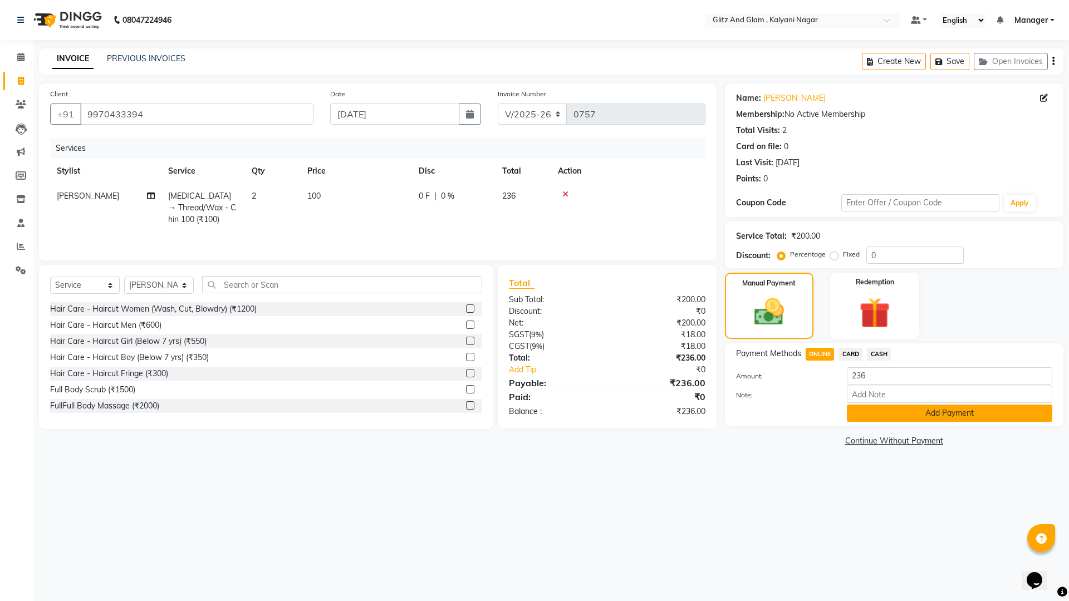
click at [867, 419] on button "Add Payment" at bounding box center [949, 413] width 205 height 17
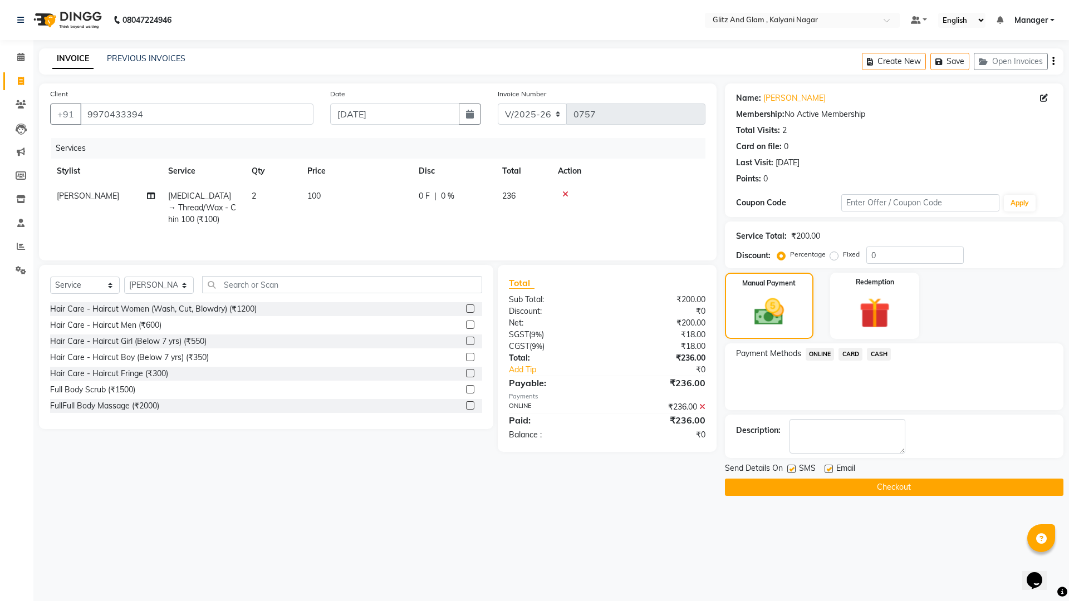
click at [799, 485] on button "Checkout" at bounding box center [894, 487] width 339 height 17
